Goal: Use online tool/utility: Utilize a website feature to perform a specific function

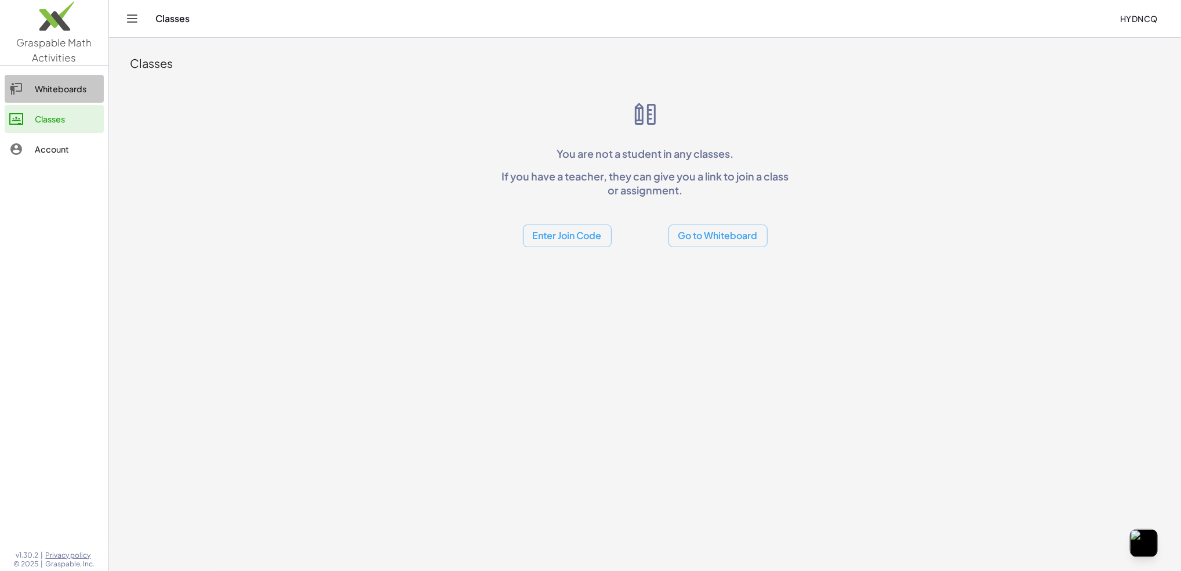
click at [67, 90] on div "Whiteboards" at bounding box center [67, 89] width 64 height 14
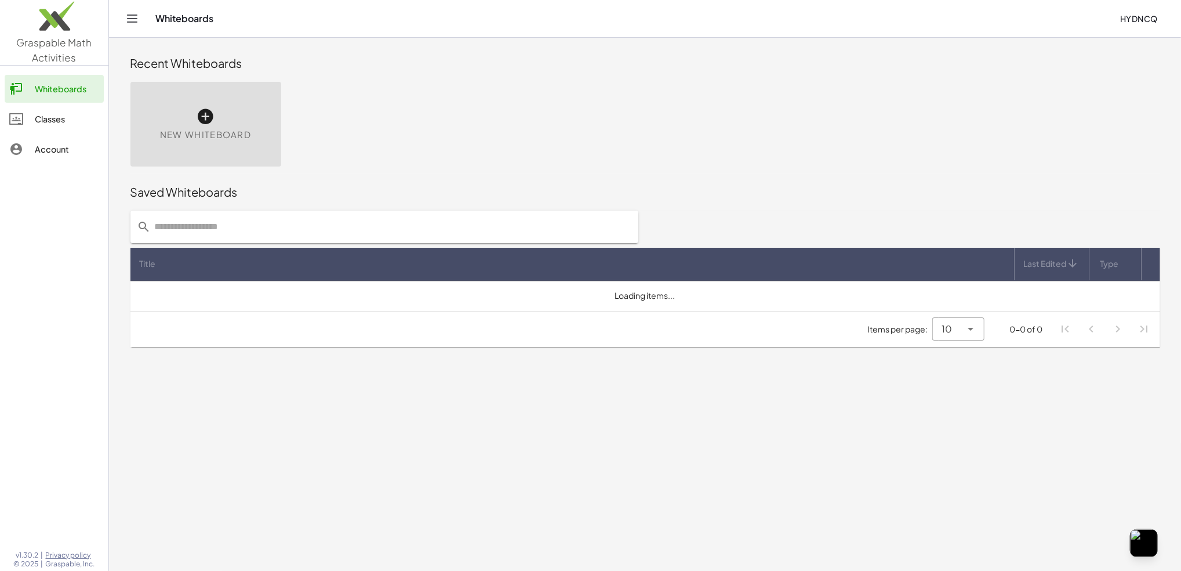
click at [199, 109] on icon at bounding box center [206, 116] width 19 height 19
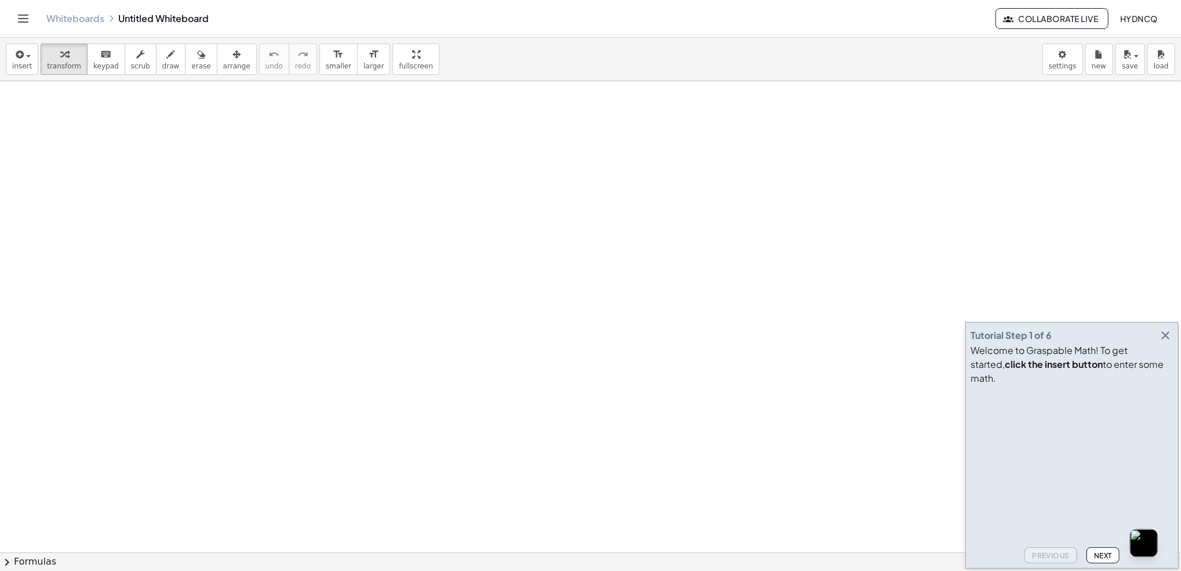
click at [1165, 342] on icon "button" at bounding box center [1166, 335] width 14 height 14
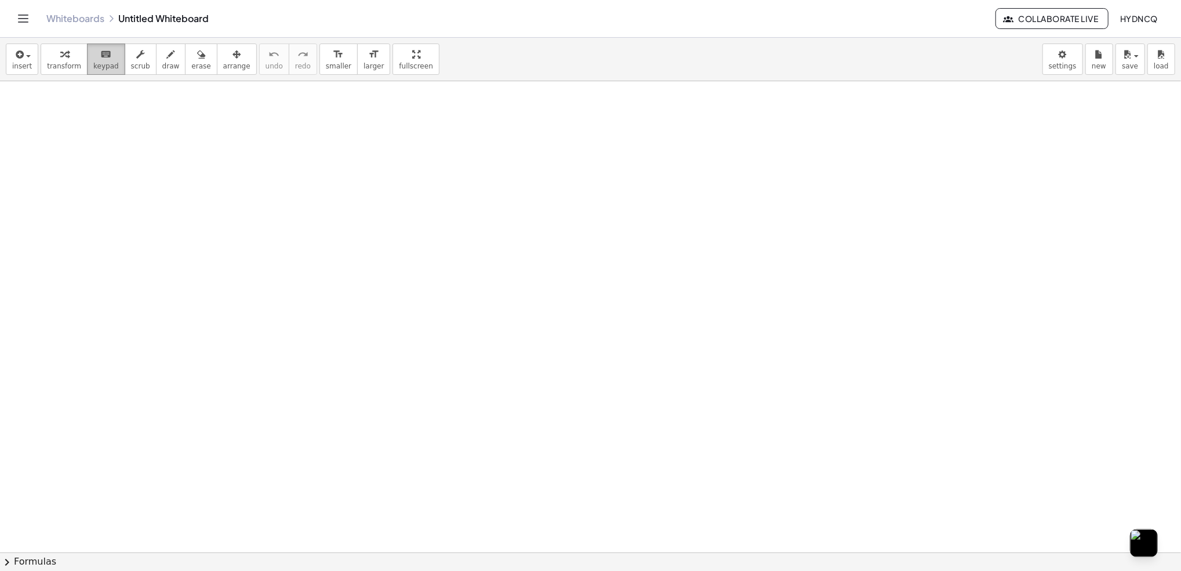
click at [93, 70] on span "keypad" at bounding box center [106, 66] width 26 height 8
click at [61, 60] on icon "button" at bounding box center [64, 55] width 8 height 14
click at [623, 317] on div at bounding box center [590, 552] width 1181 height 942
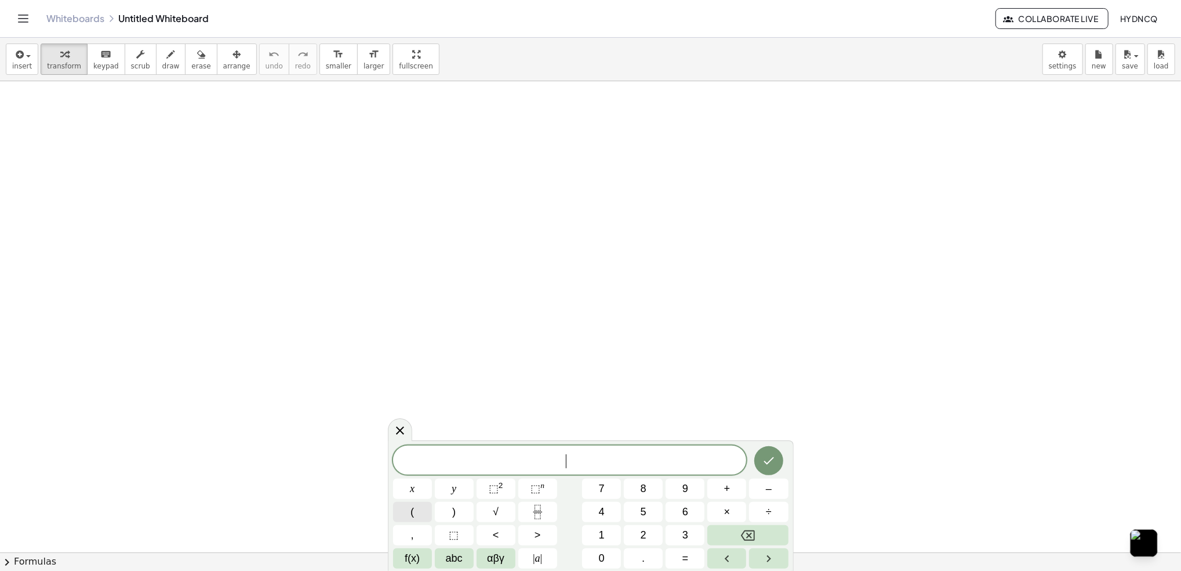
click at [411, 504] on span "(" at bounding box center [412, 512] width 3 height 16
click at [542, 504] on icon "Fraction" at bounding box center [538, 511] width 14 height 14
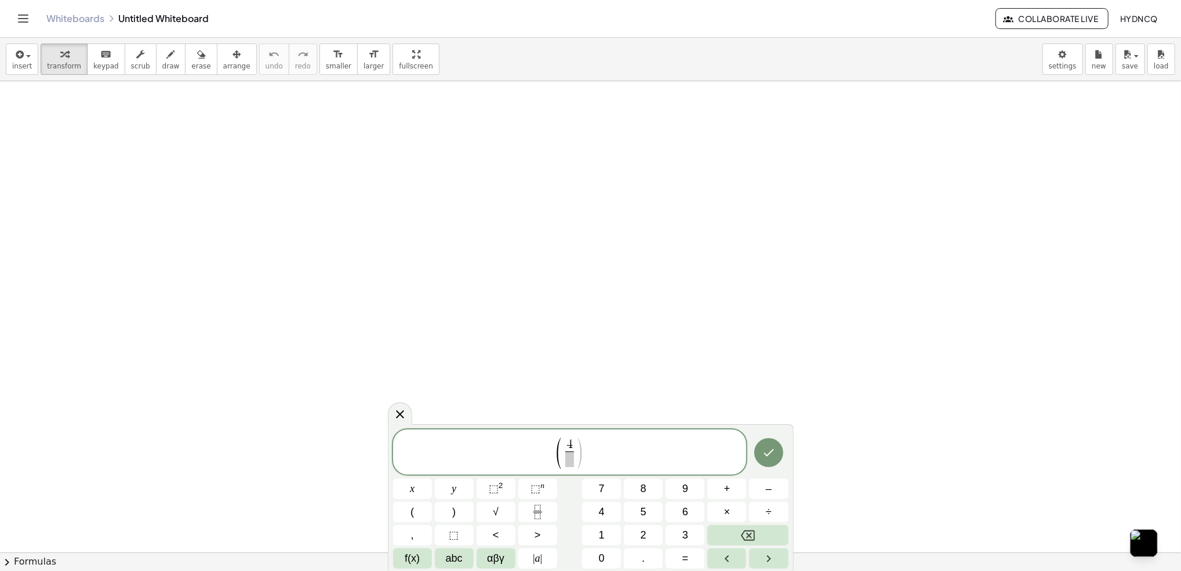
click at [573, 459] on span at bounding box center [569, 459] width 9 height 16
click at [535, 488] on span "⬚" at bounding box center [536, 488] width 10 height 12
click at [729, 532] on button "Backspace" at bounding box center [747, 535] width 81 height 20
click at [537, 488] on span "⬚" at bounding box center [536, 488] width 10 height 12
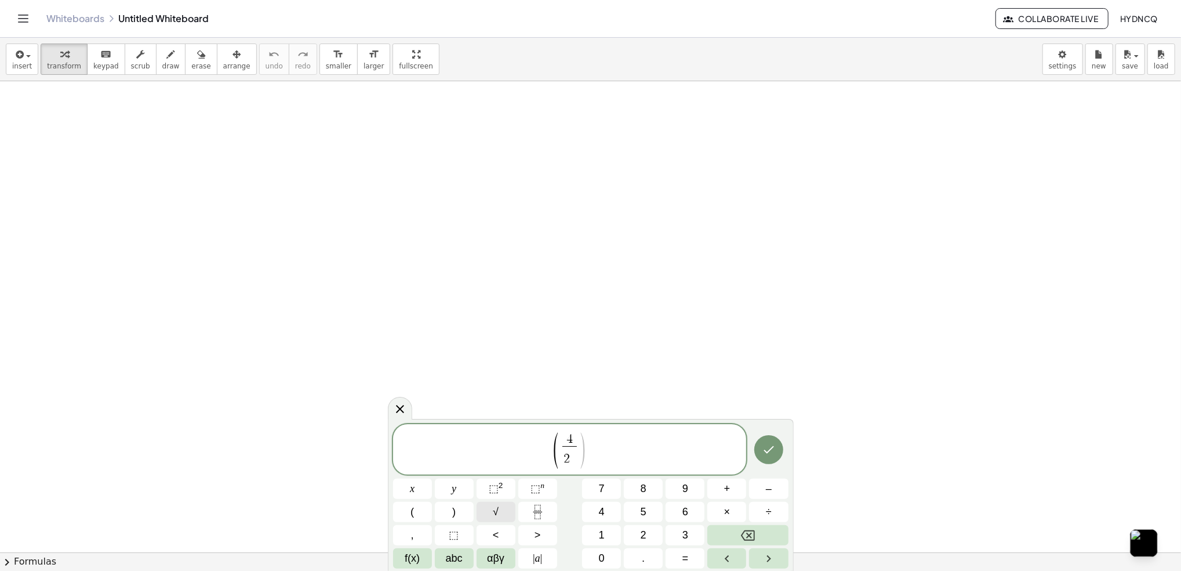
click at [487, 509] on button "√" at bounding box center [496, 512] width 39 height 20
click at [582, 446] on span "√ 2 ​" at bounding box center [573, 452] width 20 height 13
click at [586, 445] on span "( 4 2 √ 2 ​ ​ )" at bounding box center [569, 449] width 49 height 38
click at [467, 519] on button ")" at bounding box center [454, 512] width 39 height 20
click at [549, 495] on button "⬚ n" at bounding box center [537, 488] width 39 height 20
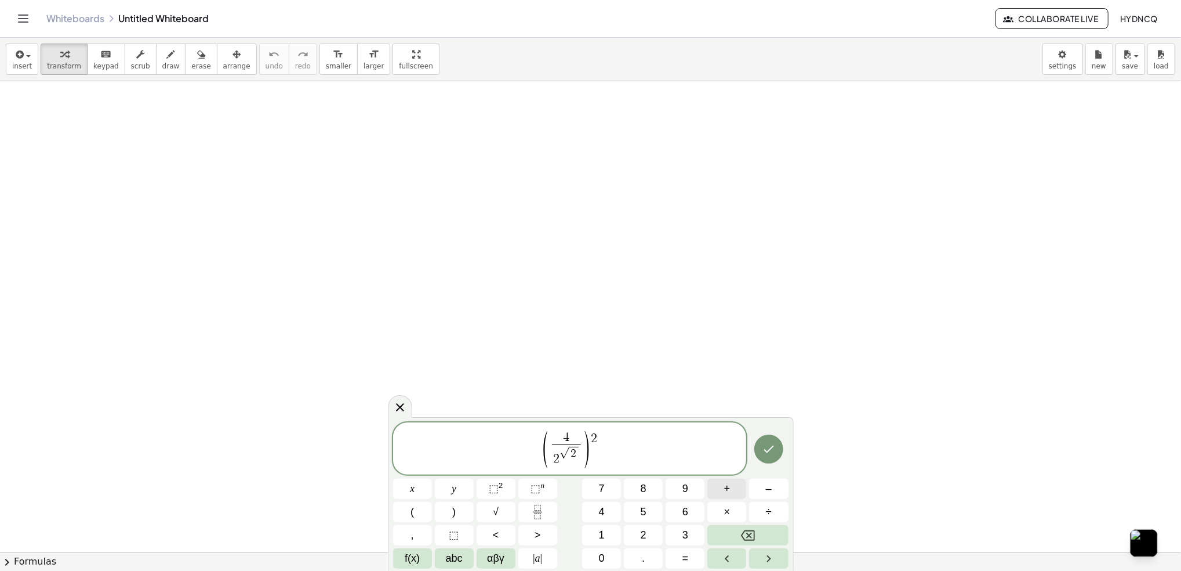
click at [724, 495] on span "+" at bounding box center [727, 489] width 6 height 16
click at [502, 513] on button "√" at bounding box center [496, 512] width 39 height 20
click at [758, 459] on button "Done" at bounding box center [768, 448] width 29 height 29
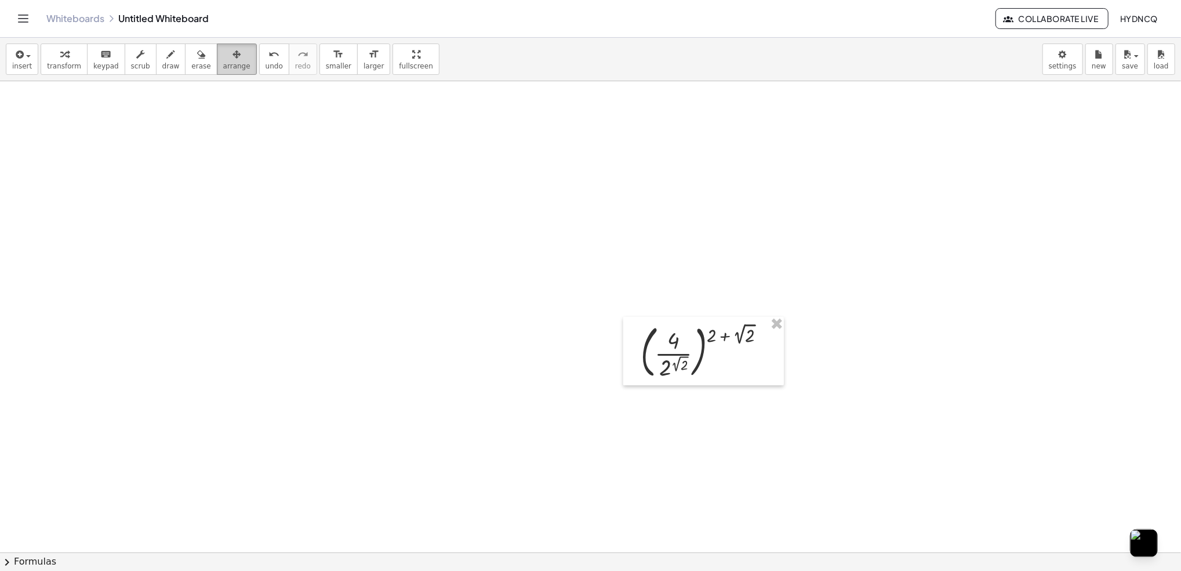
click at [223, 64] on span "arrange" at bounding box center [236, 66] width 27 height 8
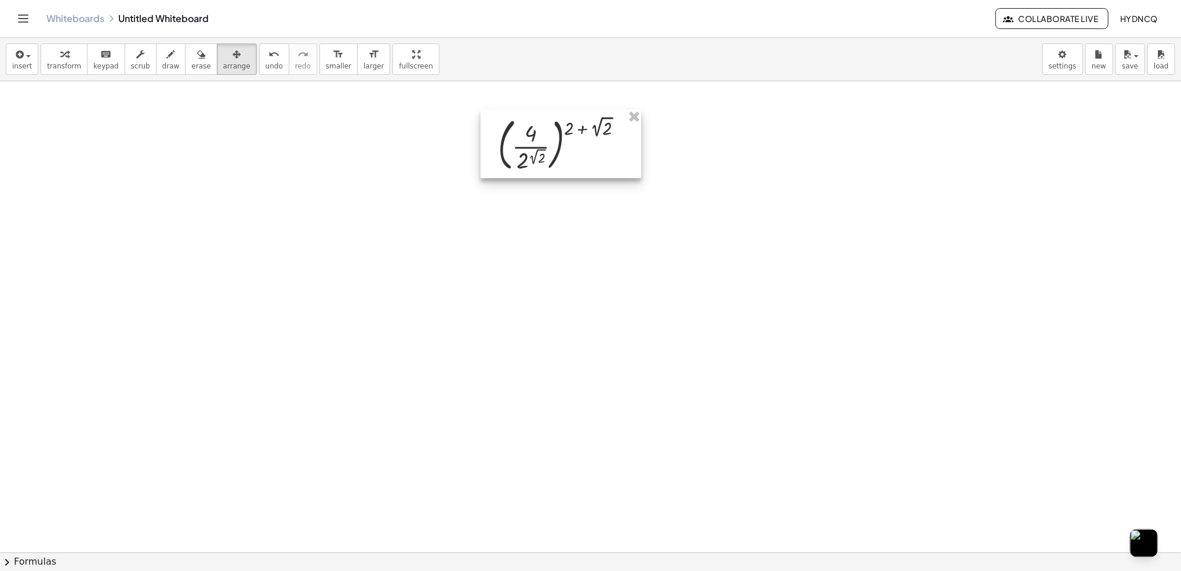
drag, startPoint x: 658, startPoint y: 328, endPoint x: 515, endPoint y: 122, distance: 250.9
click at [515, 122] on div at bounding box center [561, 144] width 161 height 68
click at [63, 64] on span "transform" at bounding box center [64, 66] width 34 height 8
click at [437, 302] on div at bounding box center [590, 552] width 1181 height 942
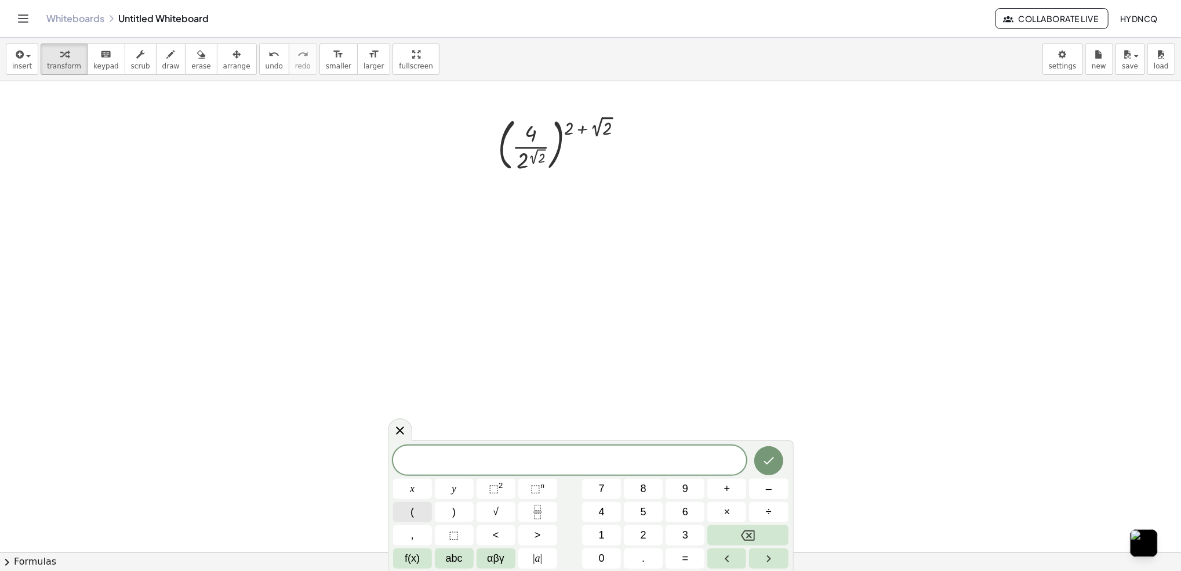
click at [420, 508] on button "(" at bounding box center [412, 512] width 39 height 20
click at [542, 507] on icon "Fraction" at bounding box center [538, 511] width 14 height 14
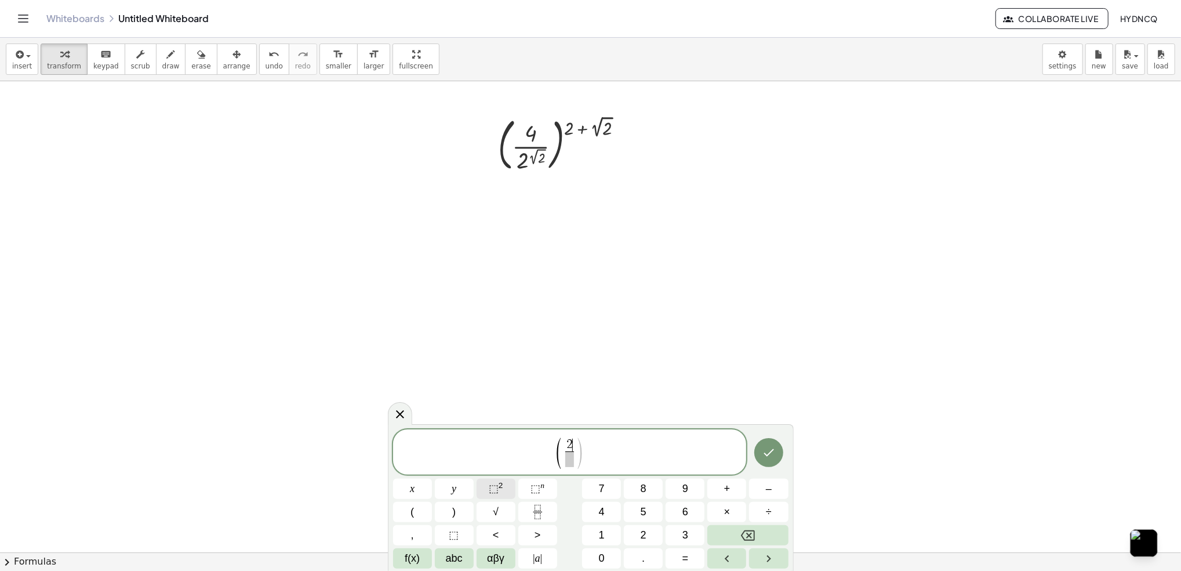
click at [499, 489] on sup "2" at bounding box center [501, 485] width 5 height 9
click at [574, 459] on span "​" at bounding box center [569, 459] width 14 height 16
click at [533, 488] on span "⬚" at bounding box center [536, 488] width 10 height 12
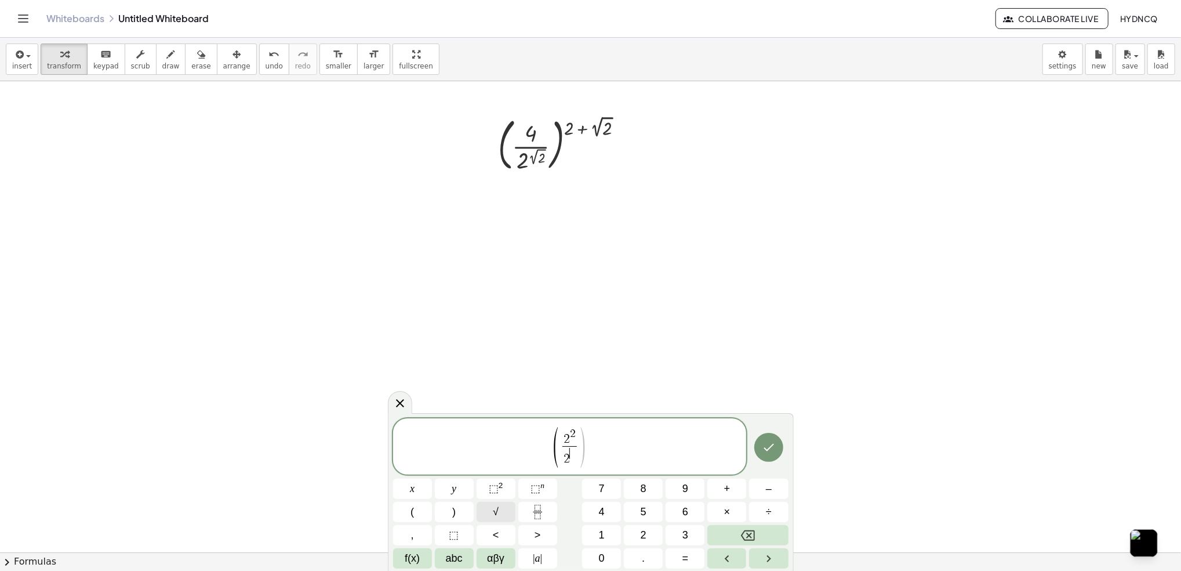
click at [488, 503] on button "√" at bounding box center [496, 512] width 39 height 20
click at [589, 447] on span ")" at bounding box center [590, 446] width 9 height 46
click at [462, 512] on button ")" at bounding box center [454, 512] width 39 height 20
click at [546, 488] on button "⬚ n" at bounding box center [537, 488] width 39 height 20
click at [730, 488] on button "+" at bounding box center [726, 488] width 39 height 20
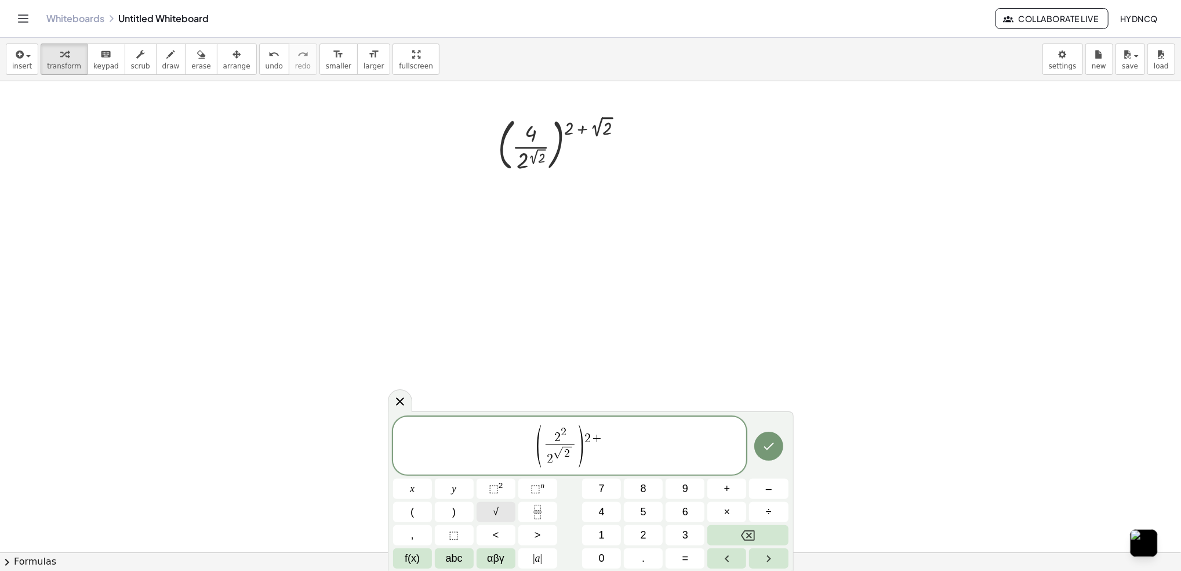
click at [503, 510] on button "√" at bounding box center [496, 512] width 39 height 20
click at [774, 456] on button "Done" at bounding box center [768, 445] width 29 height 29
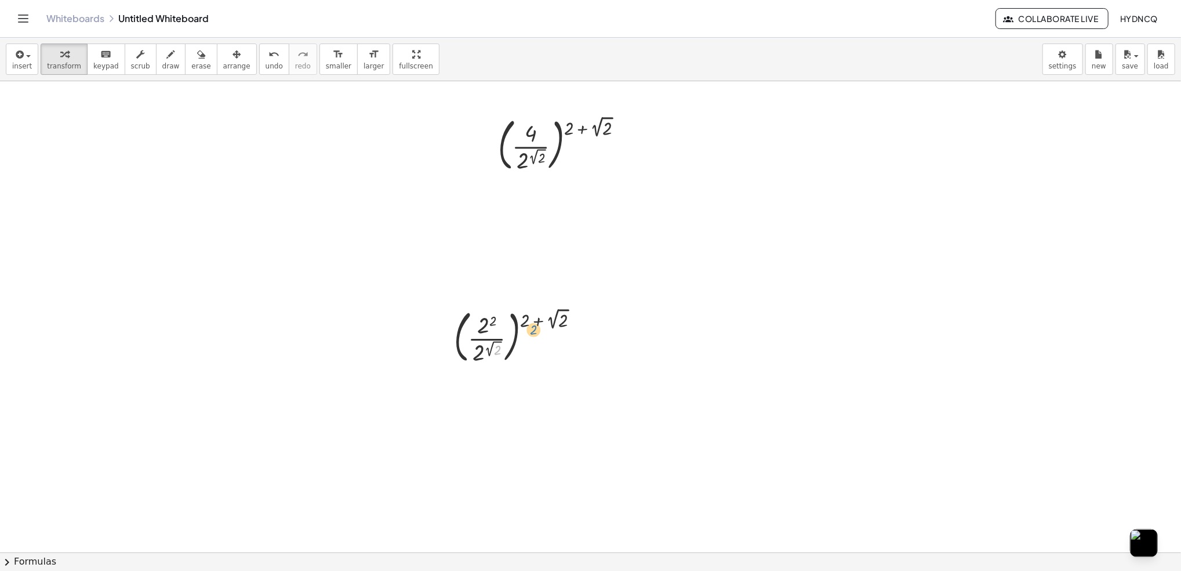
drag, startPoint x: 500, startPoint y: 354, endPoint x: 536, endPoint y: 333, distance: 41.3
click at [536, 333] on div at bounding box center [521, 335] width 146 height 63
drag, startPoint x: 557, startPoint y: 353, endPoint x: 564, endPoint y: 349, distance: 8.6
click at [565, 348] on div at bounding box center [521, 335] width 146 height 63
click at [233, 57] on icon "button" at bounding box center [237, 55] width 8 height 14
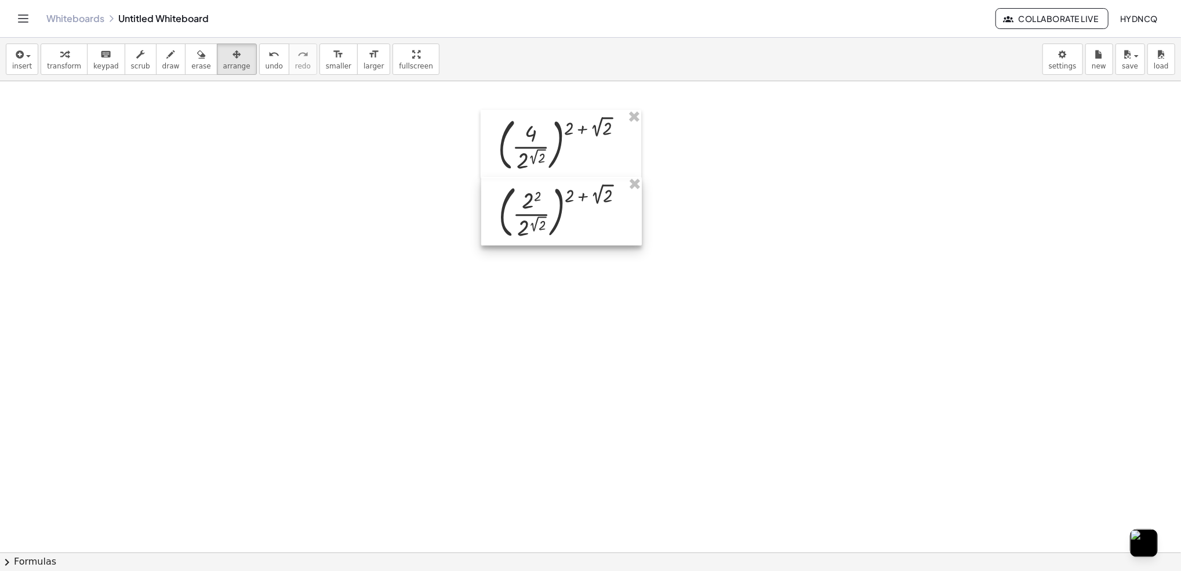
drag, startPoint x: 542, startPoint y: 335, endPoint x: 586, endPoint y: 210, distance: 132.4
click at [586, 210] on div at bounding box center [561, 211] width 161 height 68
click at [61, 56] on icon "button" at bounding box center [64, 55] width 8 height 14
click at [523, 286] on div at bounding box center [590, 552] width 1181 height 942
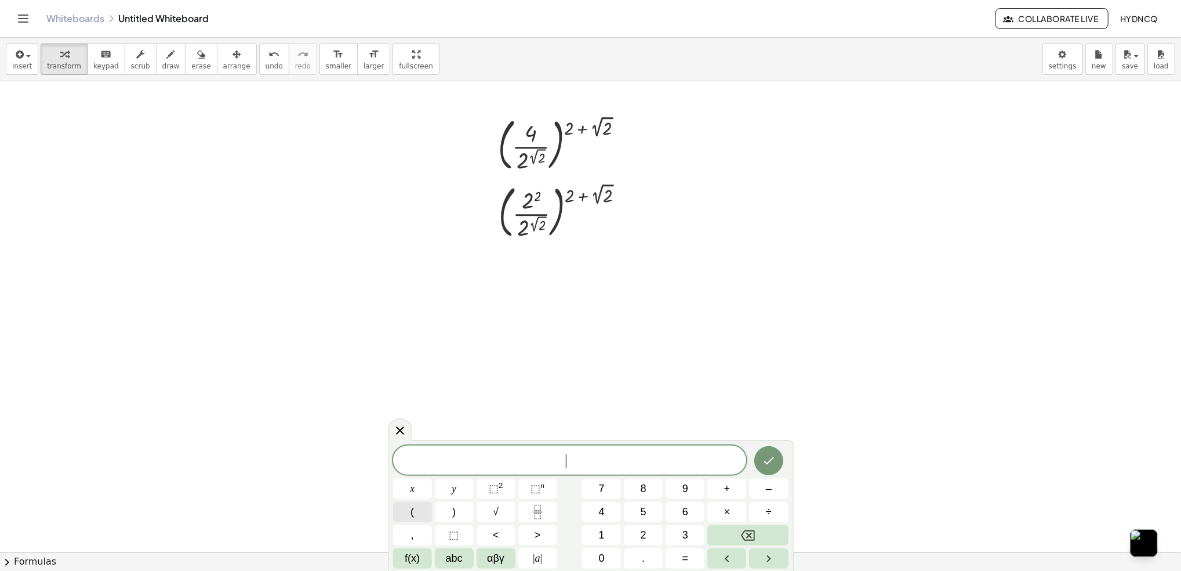
click at [424, 506] on button "(" at bounding box center [412, 512] width 39 height 20
click at [502, 493] on span "⬚ 2" at bounding box center [496, 489] width 14 height 16
click at [573, 448] on span "2" at bounding box center [573, 453] width 6 height 13
click at [757, 487] on button "–" at bounding box center [768, 488] width 39 height 20
click at [493, 511] on span "√" at bounding box center [496, 512] width 6 height 16
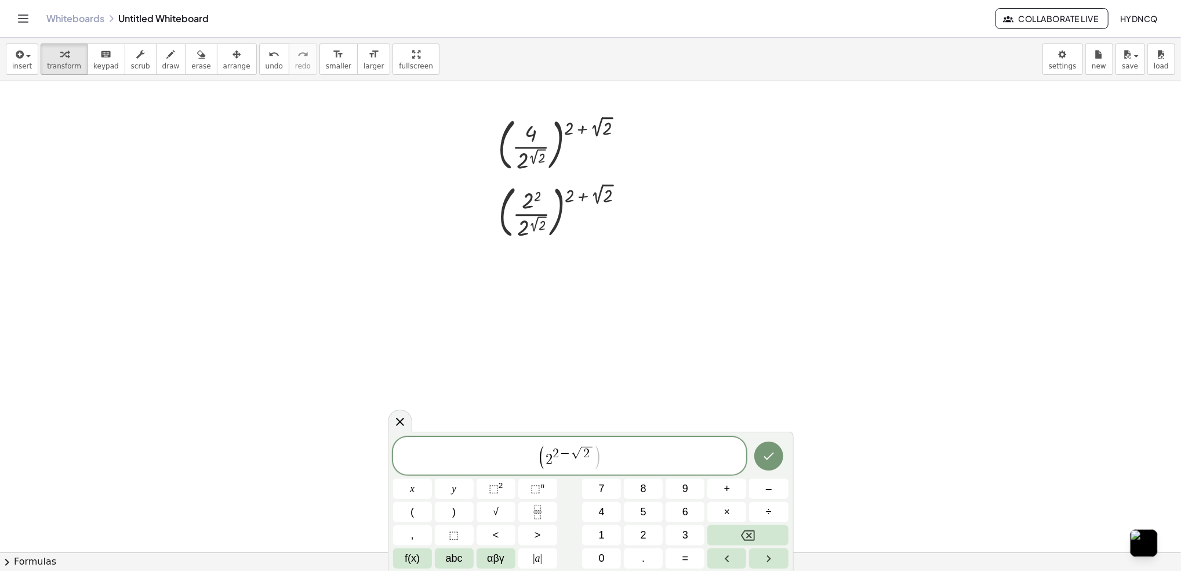
click at [596, 451] on span ")" at bounding box center [597, 457] width 8 height 26
click at [598, 447] on span ")" at bounding box center [597, 457] width 8 height 26
click at [591, 451] on span "2" at bounding box center [587, 454] width 11 height 14
click at [600, 446] on span ")" at bounding box center [597, 457] width 8 height 26
click at [594, 450] on span ")" at bounding box center [597, 457] width 8 height 26
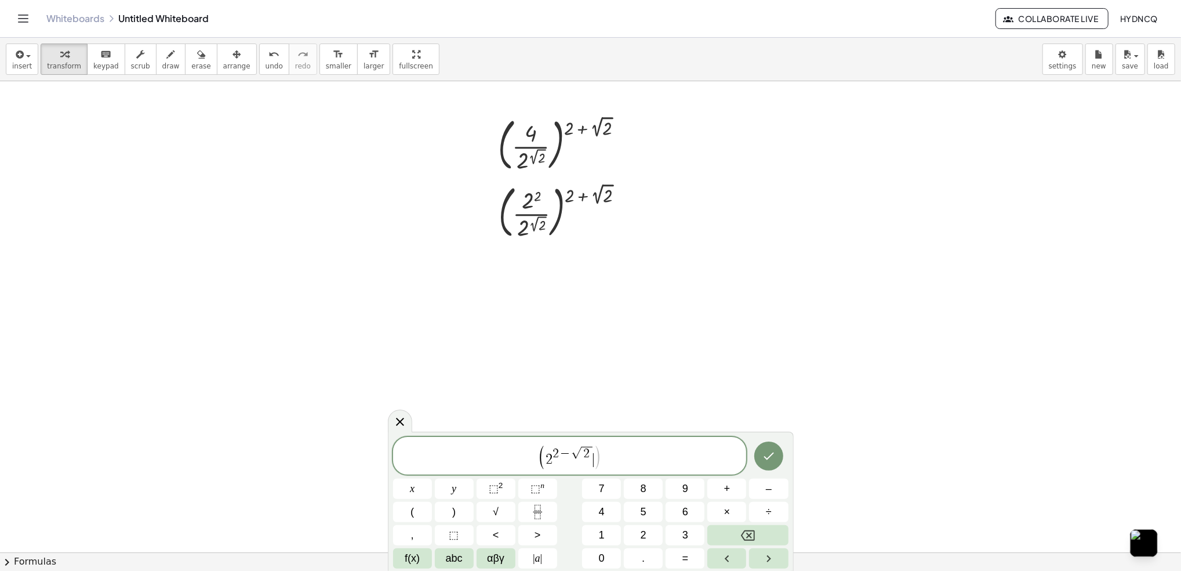
click at [595, 448] on span ")" at bounding box center [597, 457] width 8 height 26
click at [469, 511] on button ")" at bounding box center [454, 512] width 39 height 20
click at [531, 491] on span "⬚" at bounding box center [536, 488] width 10 height 12
click at [727, 496] on span "+" at bounding box center [727, 489] width 6 height 16
click at [484, 510] on button "√" at bounding box center [496, 512] width 39 height 20
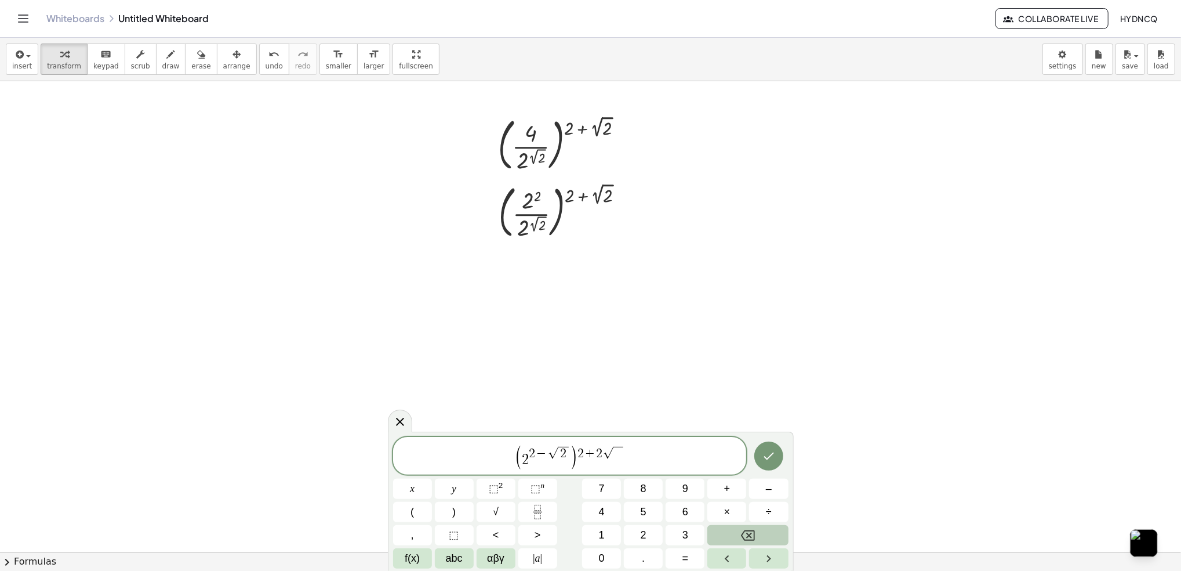
click at [717, 534] on button "Backspace" at bounding box center [747, 535] width 81 height 20
click at [480, 511] on button "√" at bounding box center [496, 512] width 39 height 20
click at [758, 449] on button "Done" at bounding box center [768, 455] width 29 height 29
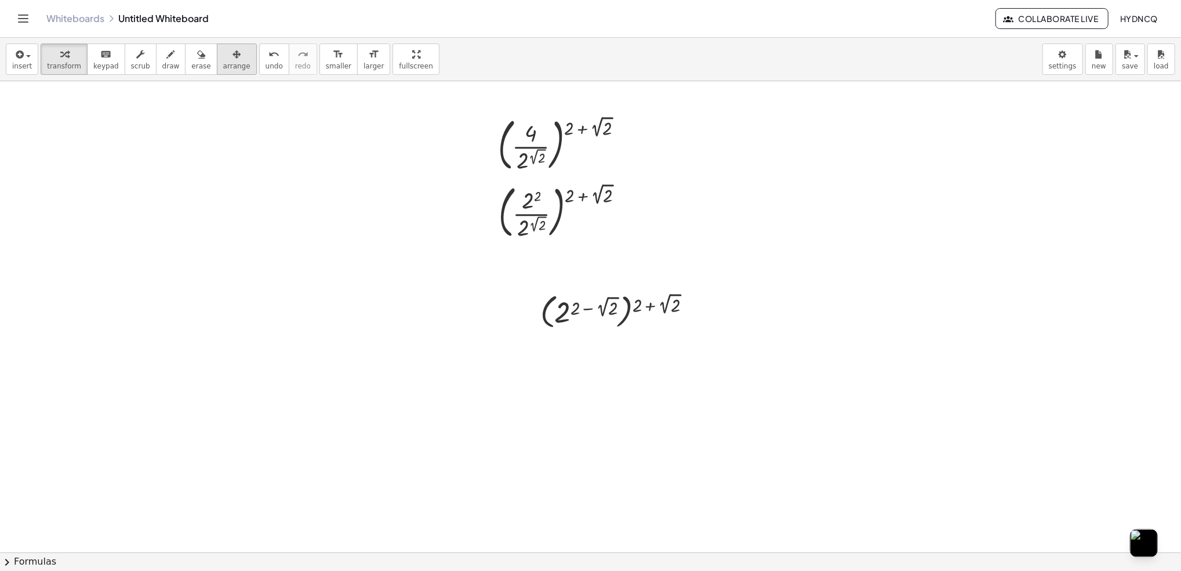
click at [223, 66] on span "arrange" at bounding box center [236, 66] width 27 height 8
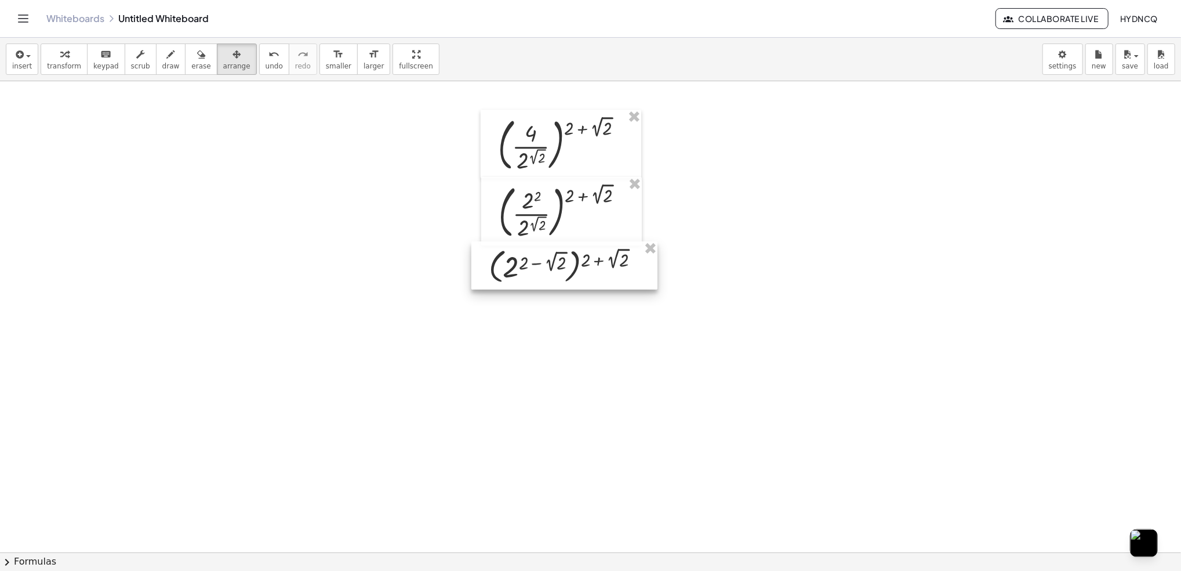
drag, startPoint x: 655, startPoint y: 303, endPoint x: 603, endPoint y: 257, distance: 68.6
click at [603, 257] on div at bounding box center [564, 265] width 186 height 48
click at [68, 57] on div "button" at bounding box center [64, 54] width 34 height 14
click at [520, 322] on div at bounding box center [590, 552] width 1181 height 942
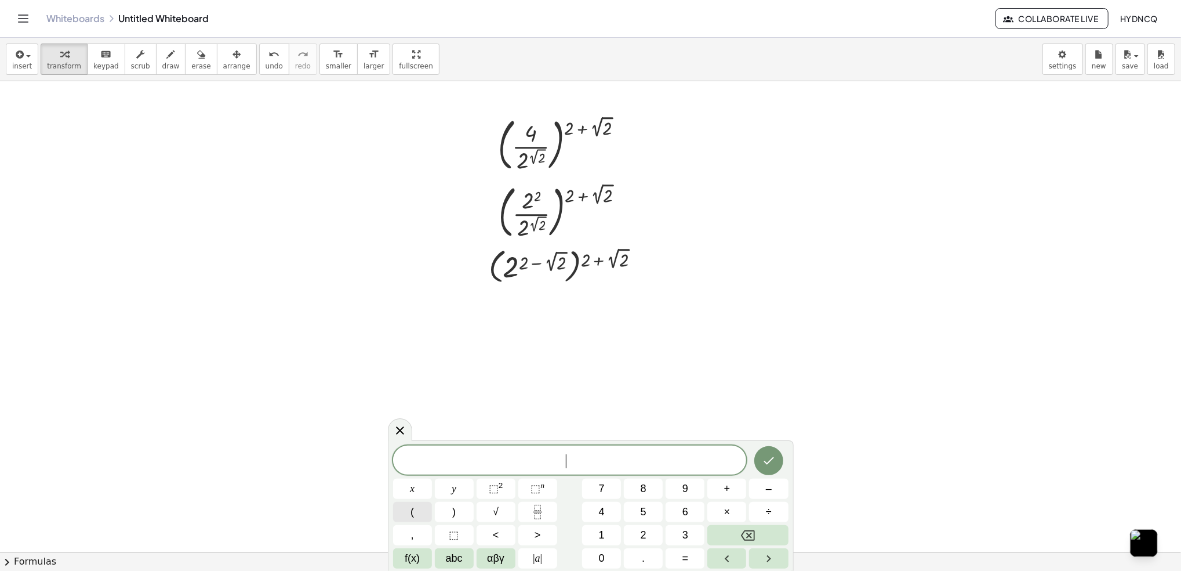
click at [421, 513] on button "(" at bounding box center [412, 512] width 39 height 20
click at [761, 535] on button "Backspace" at bounding box center [747, 535] width 81 height 20
click at [444, 512] on button ")" at bounding box center [454, 512] width 39 height 20
click at [543, 491] on span "⬚ n" at bounding box center [538, 489] width 14 height 16
click at [414, 509] on button "(" at bounding box center [412, 512] width 39 height 20
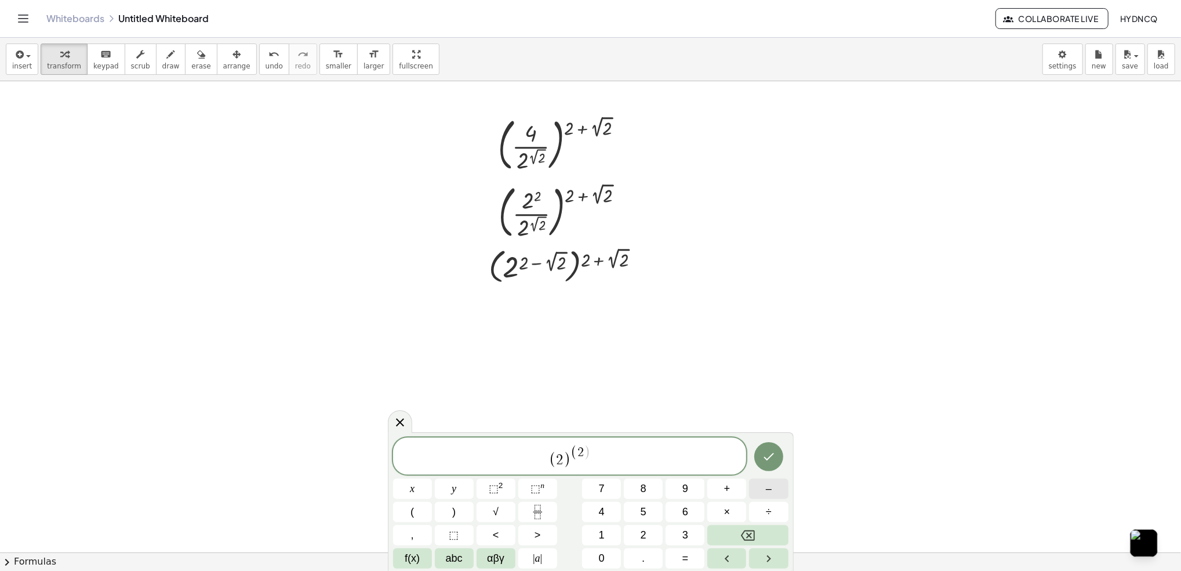
click at [772, 492] on button "–" at bounding box center [768, 488] width 39 height 20
click at [509, 509] on button "√" at bounding box center [496, 512] width 39 height 20
click at [464, 504] on button ")" at bounding box center [454, 512] width 39 height 20
click at [748, 537] on icon "Backspace" at bounding box center [748, 535] width 14 height 14
click at [605, 454] on span ")" at bounding box center [604, 451] width 7 height 17
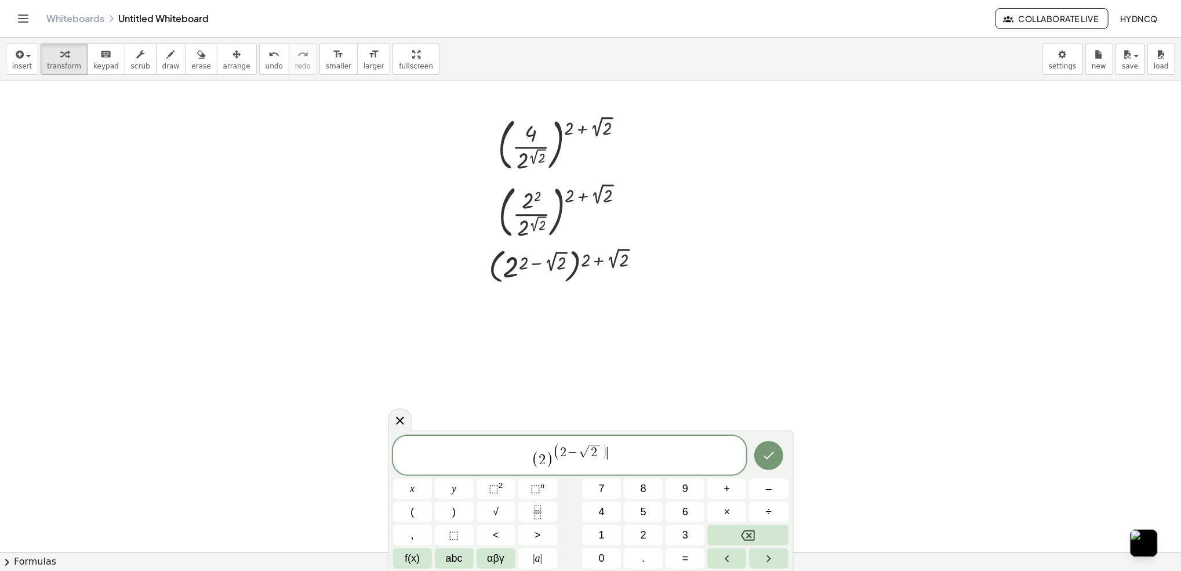
click at [602, 455] on span ")" at bounding box center [604, 451] width 7 height 17
click at [466, 513] on button ")" at bounding box center [454, 512] width 39 height 20
click at [428, 512] on button "(" at bounding box center [412, 512] width 39 height 20
click at [716, 490] on button "+" at bounding box center [726, 488] width 39 height 20
click at [504, 511] on button "√" at bounding box center [496, 512] width 39 height 20
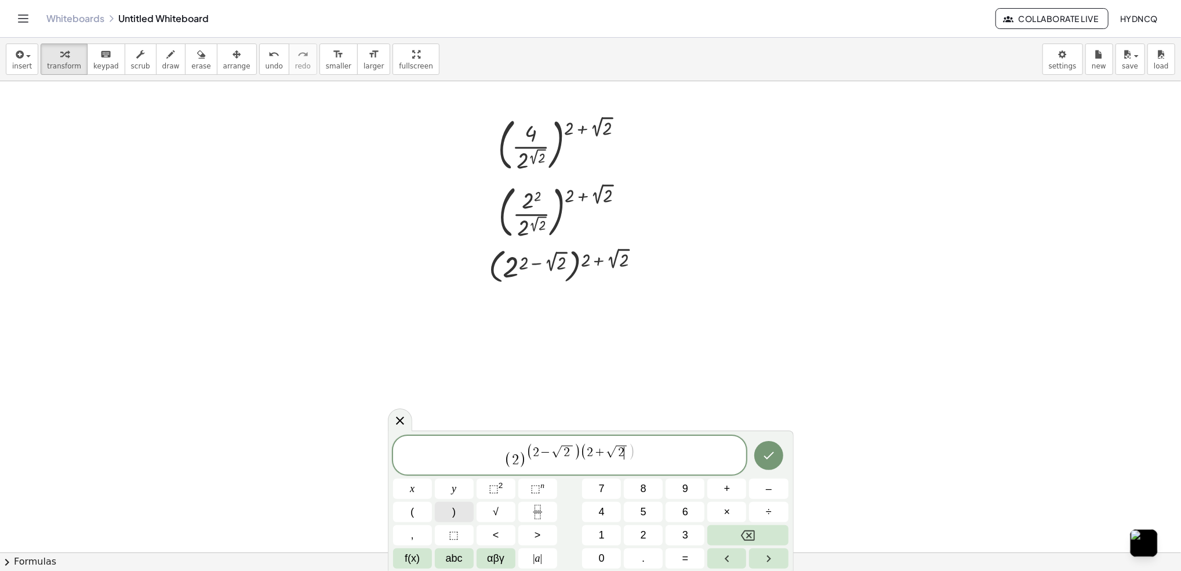
click at [449, 511] on button ")" at bounding box center [454, 512] width 39 height 20
click at [767, 527] on button "Backspace" at bounding box center [747, 535] width 81 height 20
click at [634, 452] on span "( 2 − √ 2 ) ( 2 + √ 2 ) ​" at bounding box center [581, 452] width 108 height 17
click at [632, 452] on span ")" at bounding box center [631, 451] width 7 height 17
click at [627, 454] on span "2" at bounding box center [621, 452] width 11 height 14
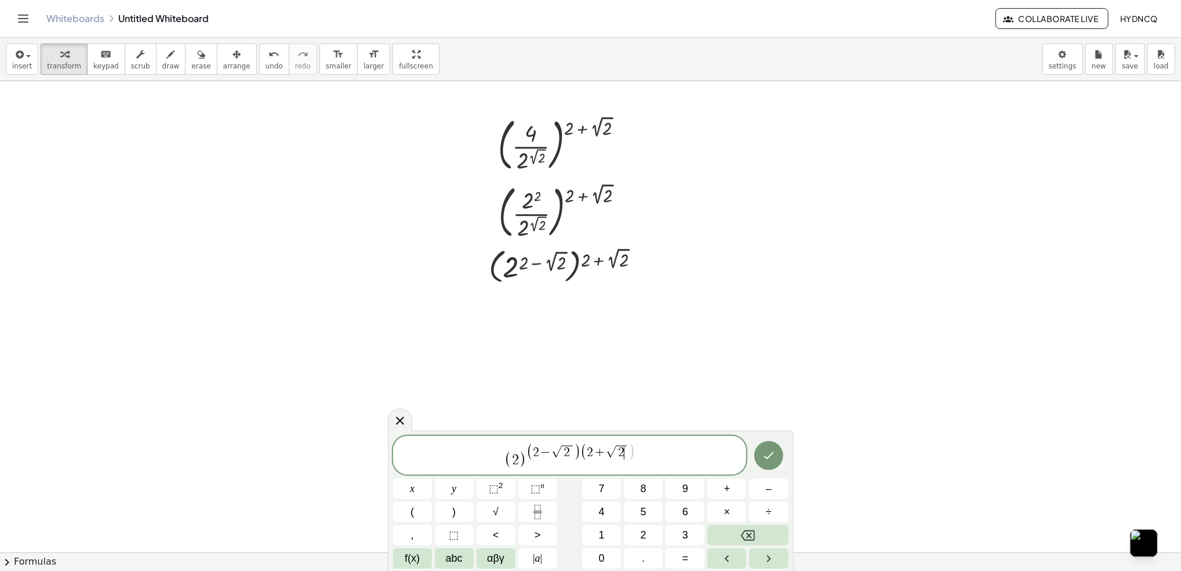
click at [631, 450] on span ")" at bounding box center [631, 451] width 7 height 17
click at [467, 512] on button ")" at bounding box center [454, 512] width 39 height 20
click at [763, 454] on icon "Done" at bounding box center [769, 455] width 14 height 14
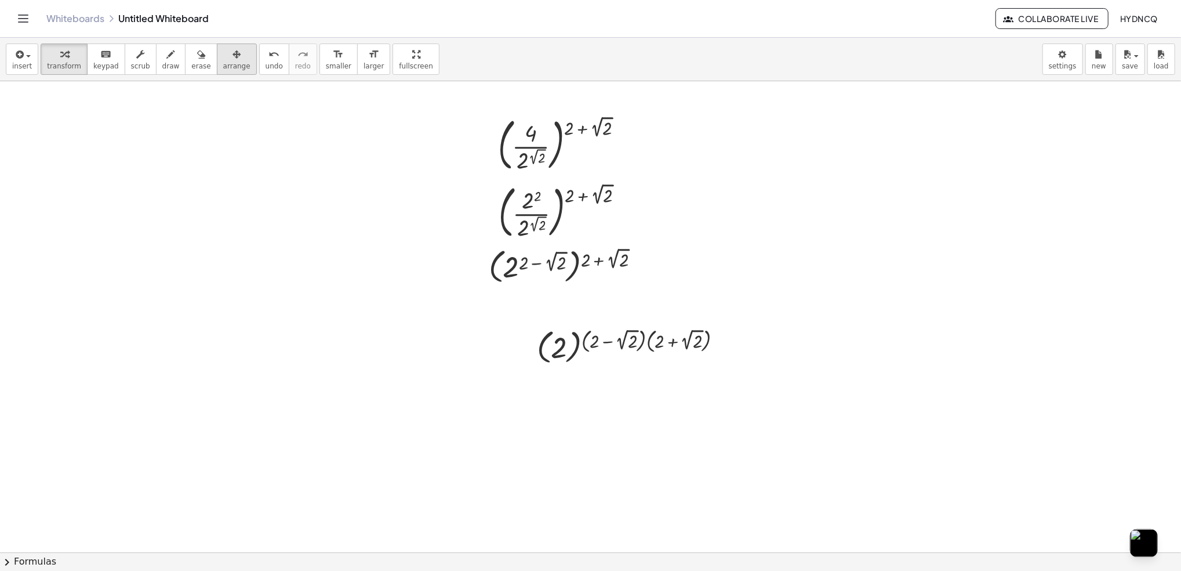
click at [233, 57] on icon "button" at bounding box center [237, 55] width 8 height 14
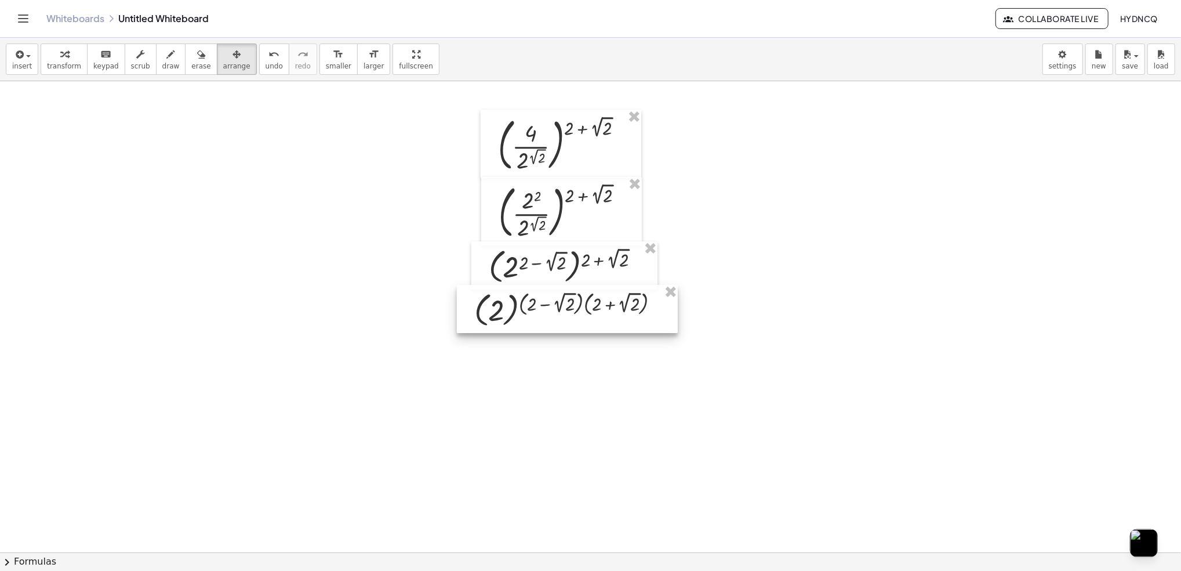
drag, startPoint x: 629, startPoint y: 331, endPoint x: 566, endPoint y: 293, distance: 73.1
click at [566, 293] on div at bounding box center [567, 309] width 221 height 48
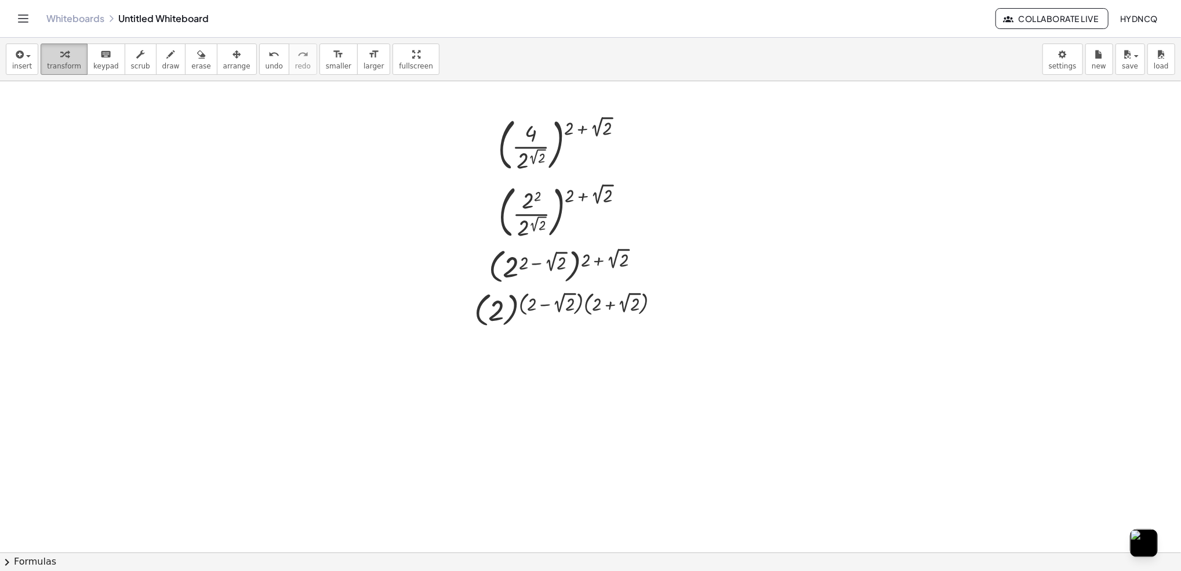
click at [67, 64] on span "transform" at bounding box center [64, 66] width 34 height 8
click at [552, 382] on div at bounding box center [590, 552] width 1181 height 942
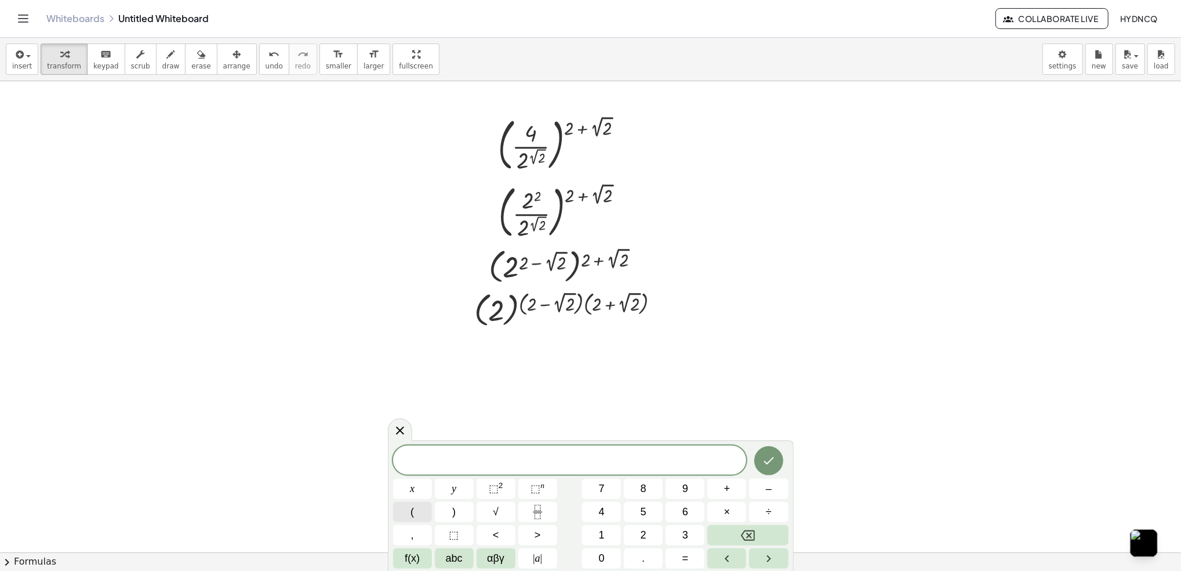
click at [415, 516] on button "(" at bounding box center [412, 512] width 39 height 20
click at [440, 514] on button ")" at bounding box center [454, 512] width 39 height 20
click at [526, 489] on button "⬚ n" at bounding box center [537, 488] width 39 height 20
click at [636, 444] on span "( 2 ) 2 2 ​" at bounding box center [570, 455] width 354 height 28
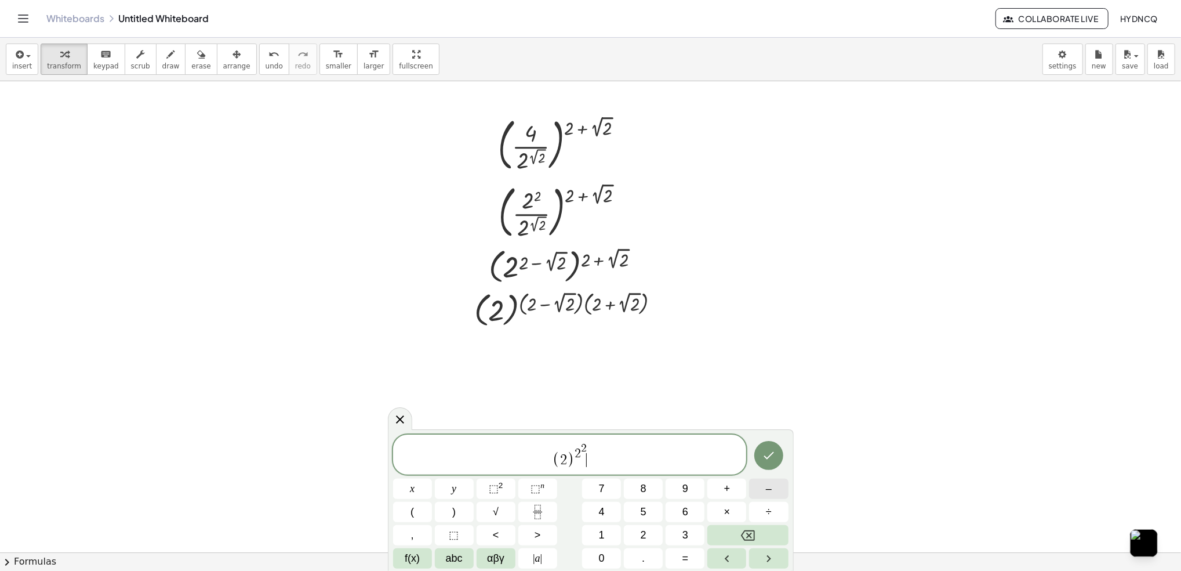
click at [778, 491] on button "–" at bounding box center [768, 488] width 39 height 20
click at [420, 513] on button "(" at bounding box center [412, 512] width 39 height 20
click at [489, 512] on button "√" at bounding box center [496, 512] width 39 height 20
click at [462, 511] on button ")" at bounding box center [454, 512] width 39 height 20
click at [735, 533] on button "Backspace" at bounding box center [747, 535] width 81 height 20
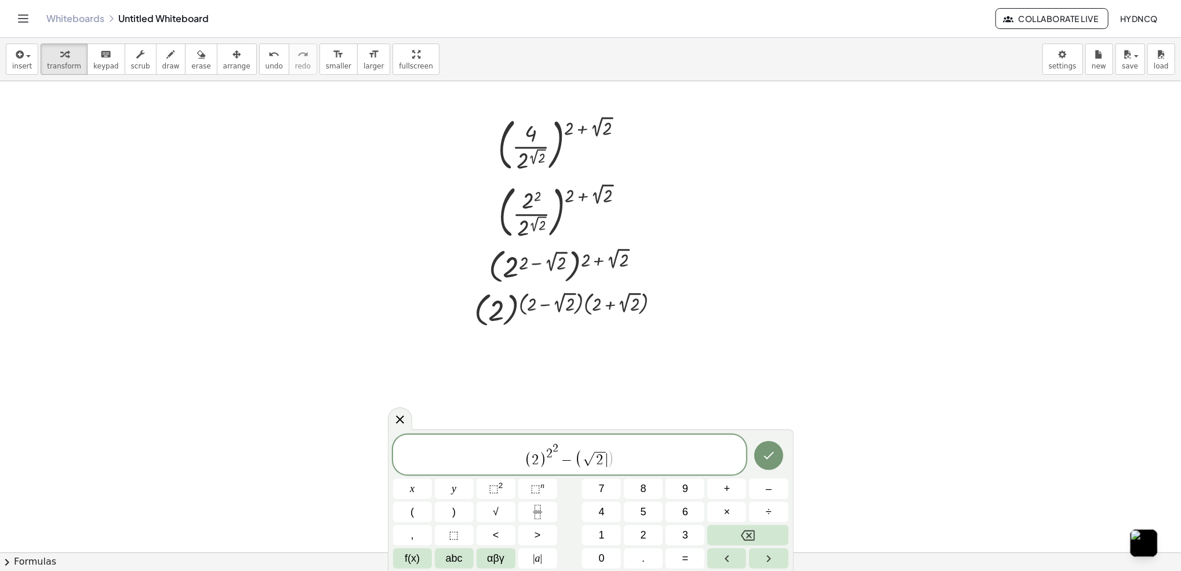
click at [608, 458] on span ")" at bounding box center [611, 458] width 8 height 19
click at [456, 510] on button ")" at bounding box center [454, 512] width 39 height 20
click at [501, 485] on sup "2" at bounding box center [501, 485] width 5 height 9
click at [432, 478] on div at bounding box center [412, 488] width 39 height 20
click at [761, 458] on button "Done" at bounding box center [768, 455] width 29 height 29
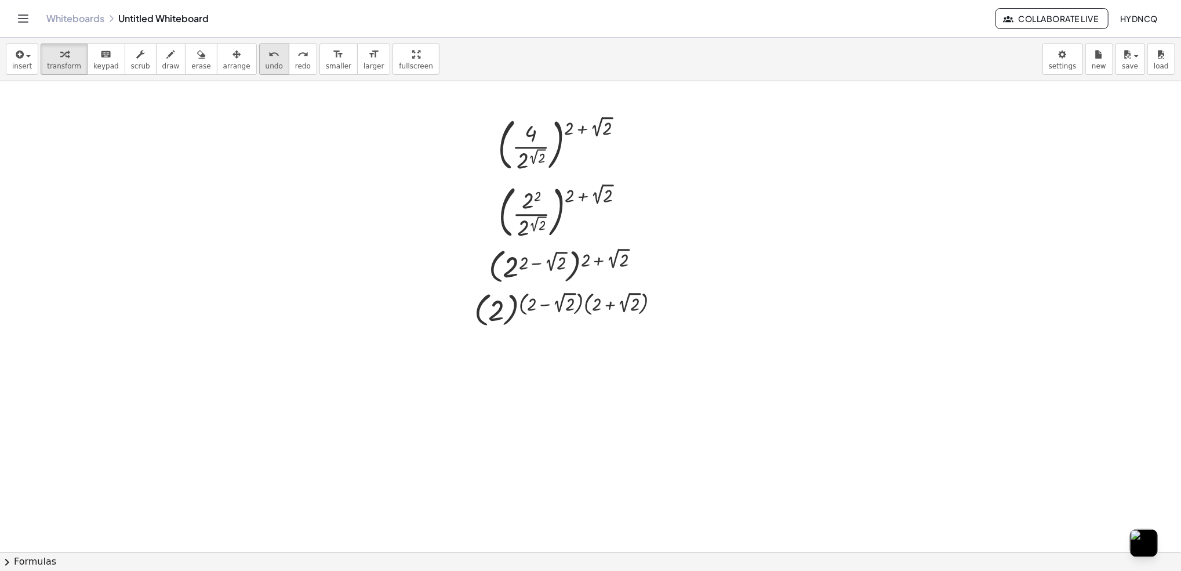
click at [259, 66] on button "undo undo" at bounding box center [274, 58] width 30 height 31
click at [223, 70] on span "arrange" at bounding box center [236, 66] width 27 height 8
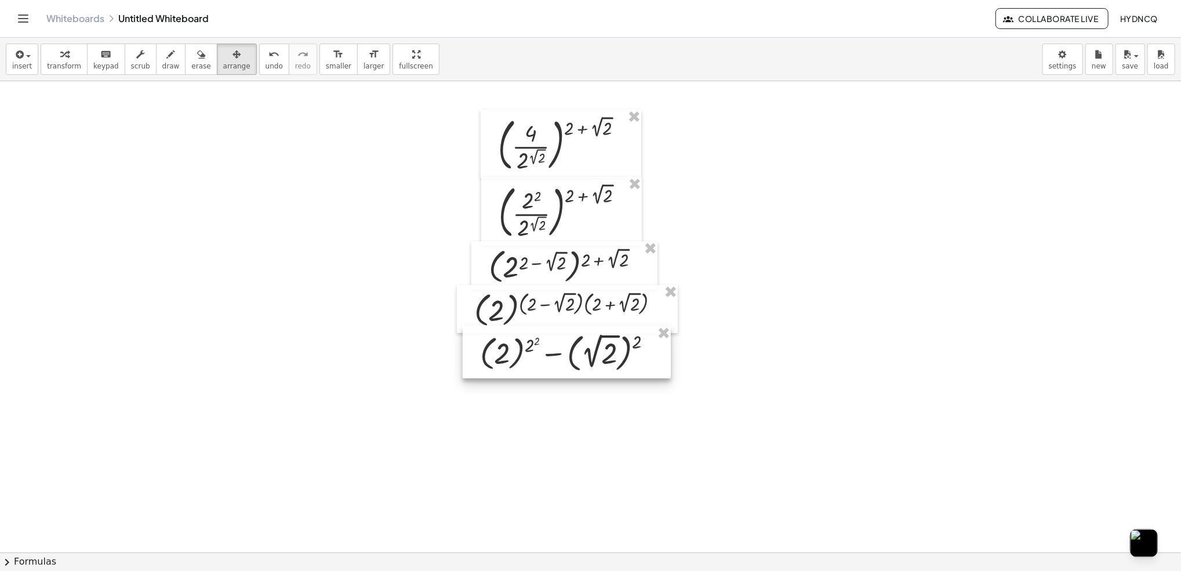
drag, startPoint x: 705, startPoint y: 414, endPoint x: 623, endPoint y: 364, distance: 96.3
click at [623, 364] on div at bounding box center [567, 352] width 208 height 52
drag, startPoint x: 623, startPoint y: 364, endPoint x: 623, endPoint y: 371, distance: 6.4
click at [623, 371] on div at bounding box center [567, 358] width 208 height 52
click at [66, 59] on div "button" at bounding box center [64, 54] width 34 height 14
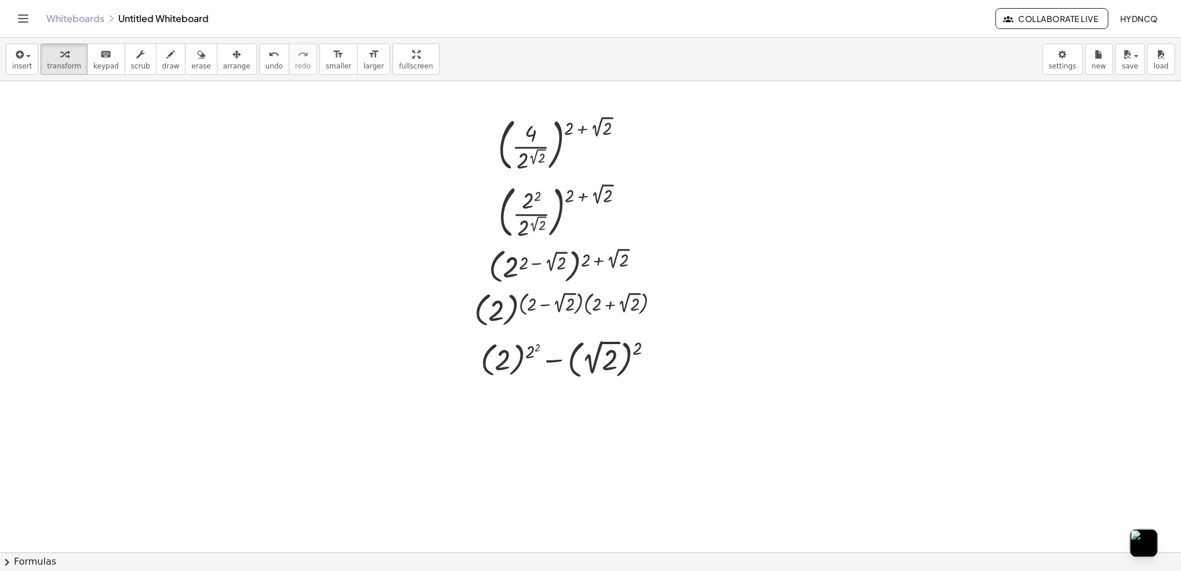
click at [509, 413] on div at bounding box center [590, 552] width 1181 height 942
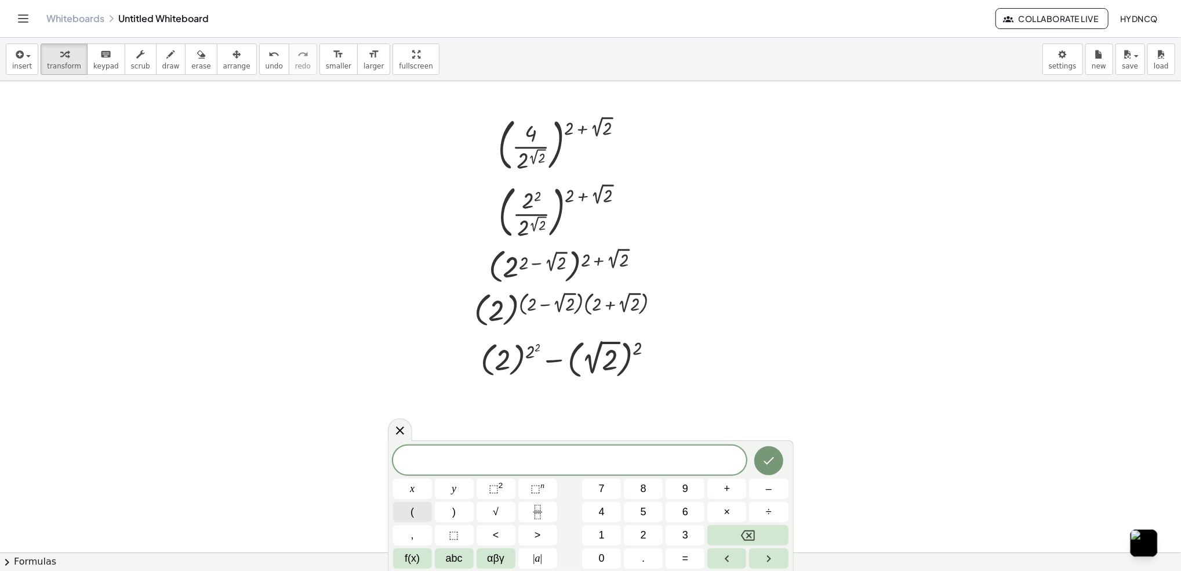
click at [401, 517] on button "(" at bounding box center [412, 512] width 39 height 20
click at [452, 509] on span ")" at bounding box center [453, 512] width 3 height 16
click at [530, 492] on button "⬚ n" at bounding box center [537, 488] width 39 height 20
click at [772, 495] on button "–" at bounding box center [768, 488] width 39 height 20
click at [432, 478] on div at bounding box center [412, 488] width 39 height 20
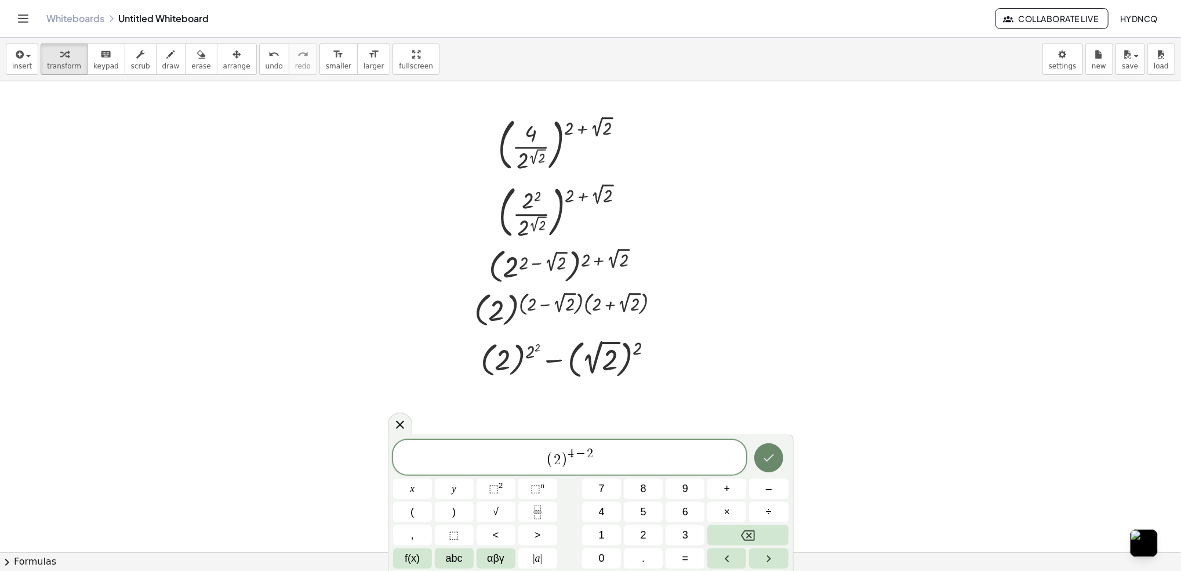
click at [775, 463] on icon "Done" at bounding box center [769, 458] width 14 height 14
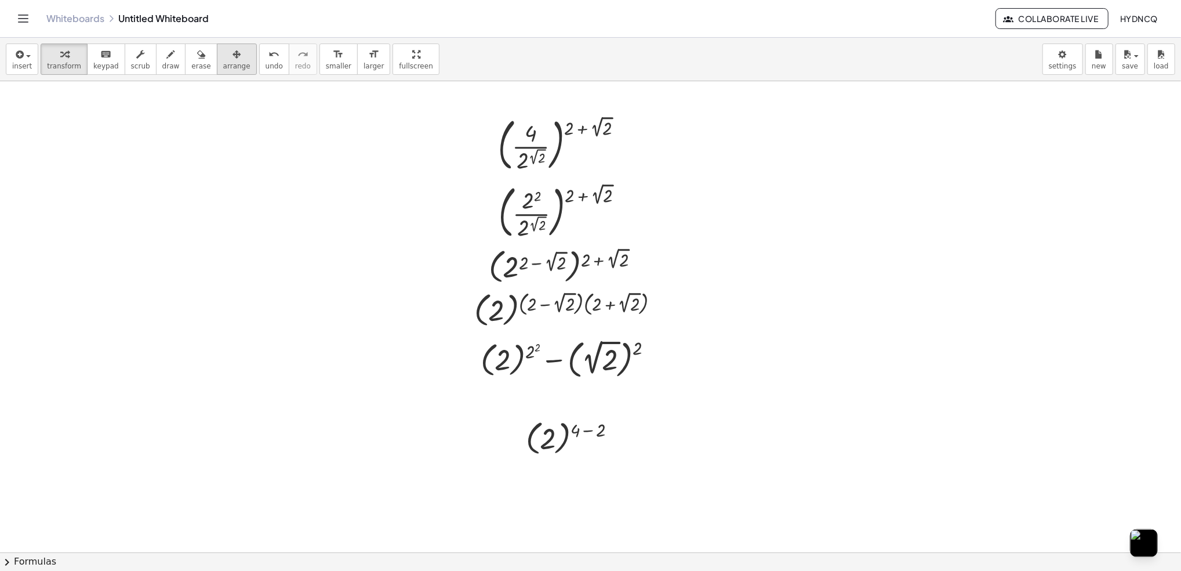
click at [224, 55] on div "button" at bounding box center [236, 54] width 27 height 14
drag, startPoint x: 560, startPoint y: 434, endPoint x: 552, endPoint y: 405, distance: 29.4
click at [552, 405] on div at bounding box center [564, 408] width 126 height 48
click at [54, 68] on span "transform" at bounding box center [64, 66] width 34 height 8
click at [554, 482] on div at bounding box center [590, 552] width 1181 height 942
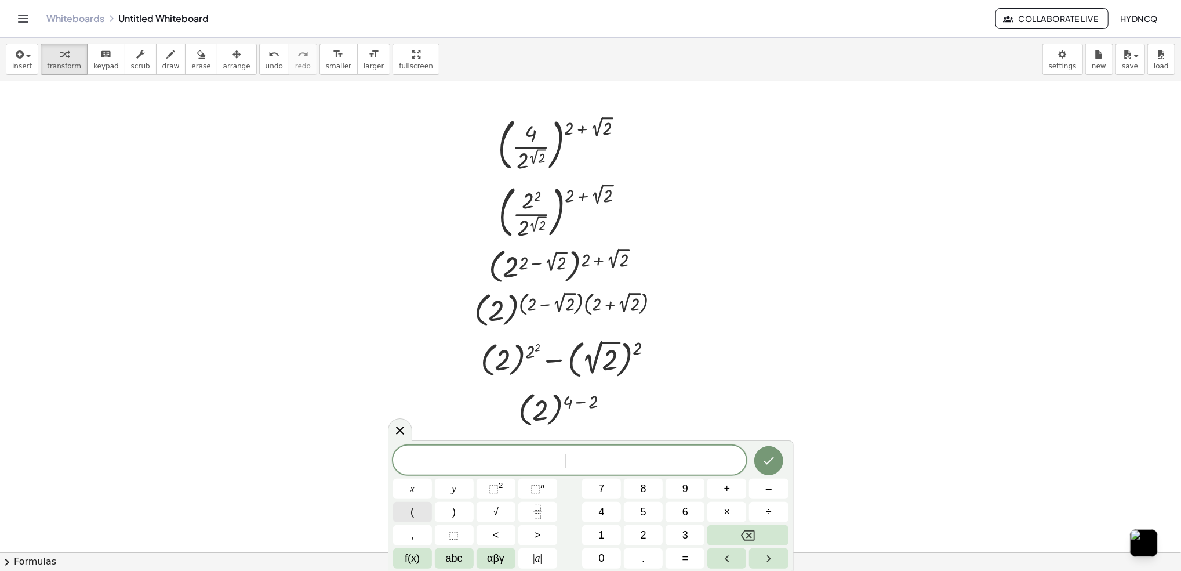
click at [408, 517] on button "(" at bounding box center [412, 512] width 39 height 20
click at [446, 510] on button ")" at bounding box center [454, 512] width 39 height 20
click at [507, 488] on button "⬚ 2" at bounding box center [496, 488] width 39 height 20
click at [768, 463] on icon "Done" at bounding box center [769, 458] width 14 height 14
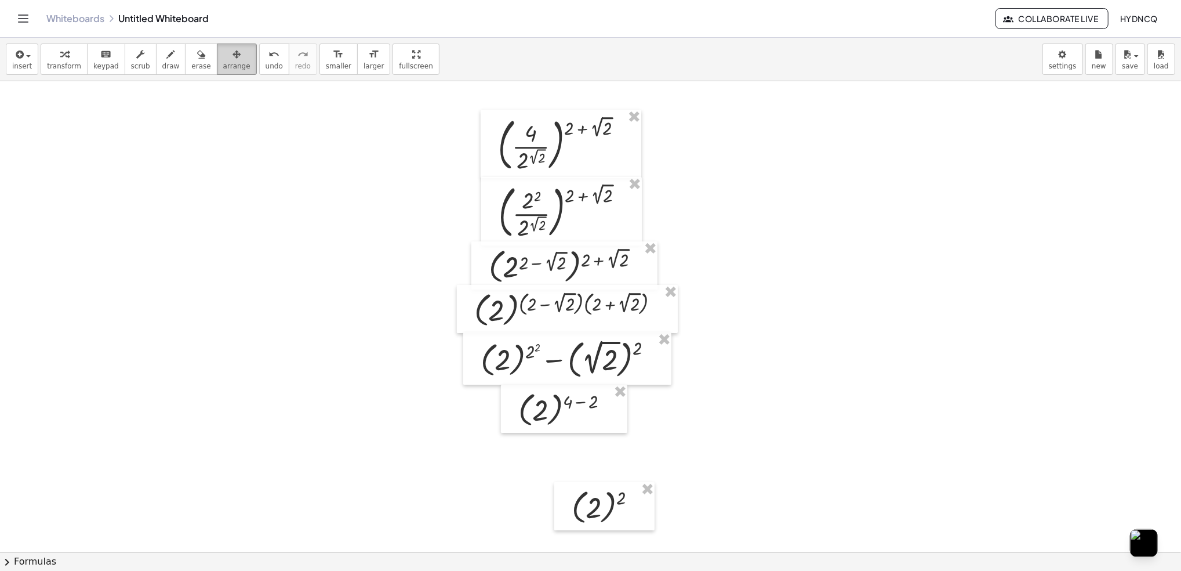
click at [227, 71] on button "arrange" at bounding box center [237, 58] width 40 height 31
drag, startPoint x: 593, startPoint y: 516, endPoint x: 558, endPoint y: 463, distance: 63.4
click at [558, 463] on div at bounding box center [570, 453] width 100 height 48
click at [68, 52] on div "button" at bounding box center [64, 54] width 34 height 14
click at [645, 502] on div at bounding box center [590, 552] width 1181 height 942
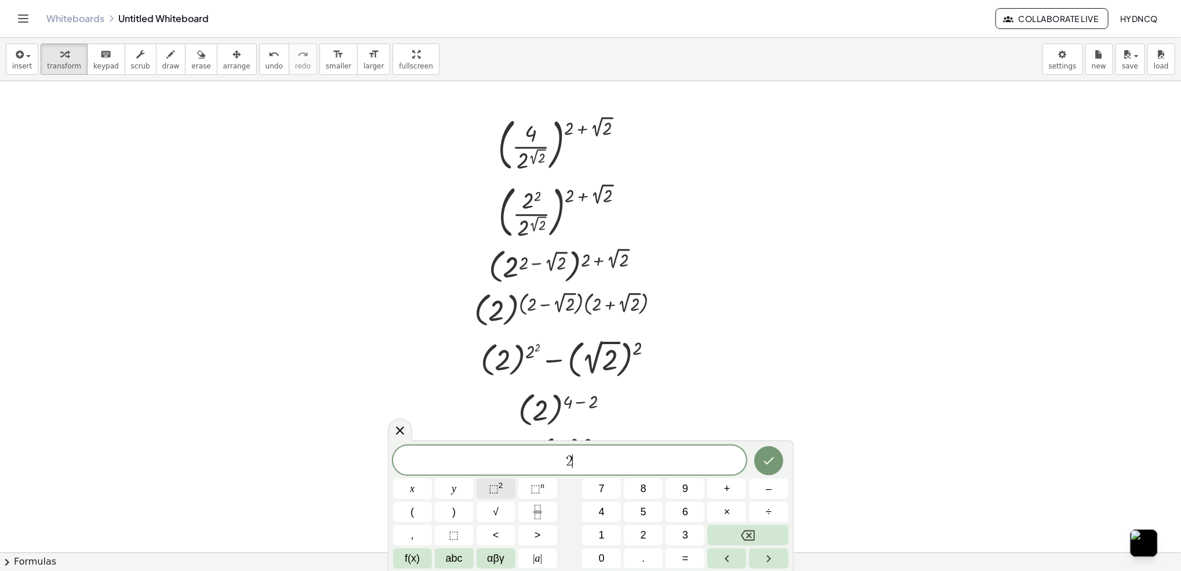
click at [478, 489] on button "⬚ 2" at bounding box center [496, 488] width 39 height 20
click at [782, 462] on button "Done" at bounding box center [768, 458] width 29 height 29
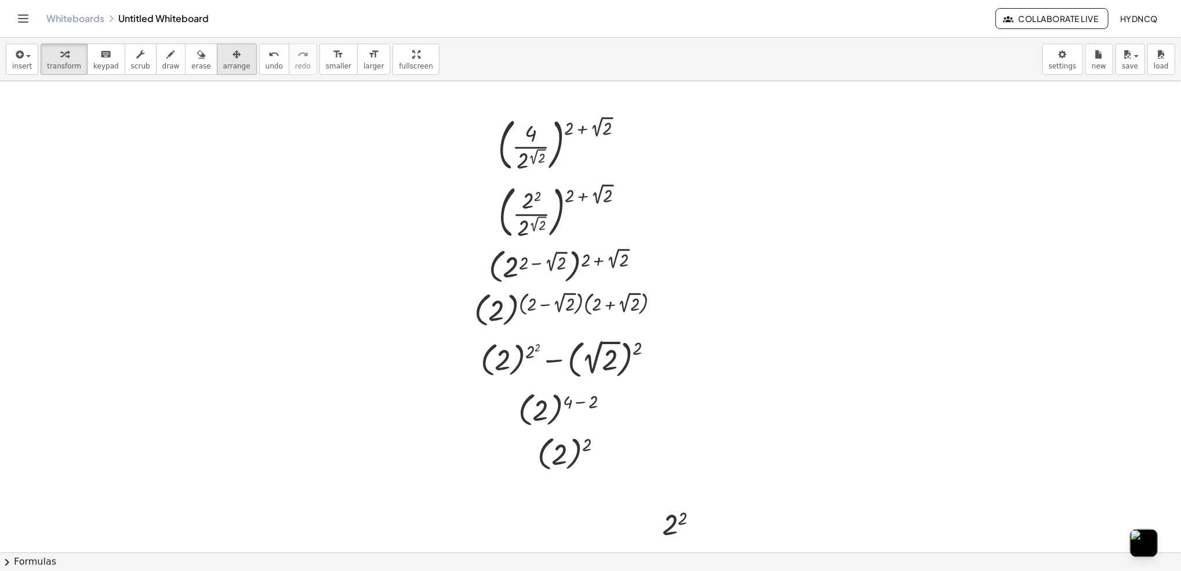
drag, startPoint x: 216, startPoint y: 60, endPoint x: 224, endPoint y: 63, distance: 7.9
click at [233, 60] on icon "button" at bounding box center [237, 55] width 8 height 14
drag, startPoint x: 683, startPoint y: 515, endPoint x: 571, endPoint y: 482, distance: 116.5
click at [571, 482] on div at bounding box center [568, 493] width 72 height 44
click at [60, 55] on icon "button" at bounding box center [64, 55] width 8 height 14
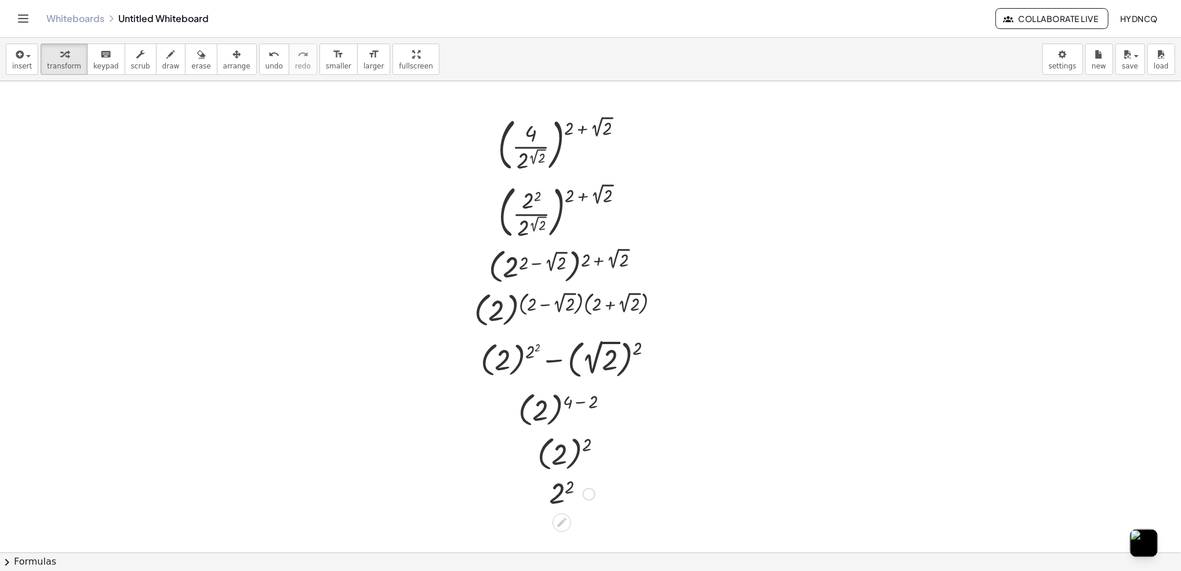
click at [555, 500] on div at bounding box center [571, 493] width 57 height 38
click at [555, 500] on div at bounding box center [572, 493] width 48 height 38
click at [196, 20] on div "Whiteboards Untitled Whiteboard" at bounding box center [520, 19] width 949 height 12
click at [1120, 64] on button "save" at bounding box center [1131, 58] width 30 height 31
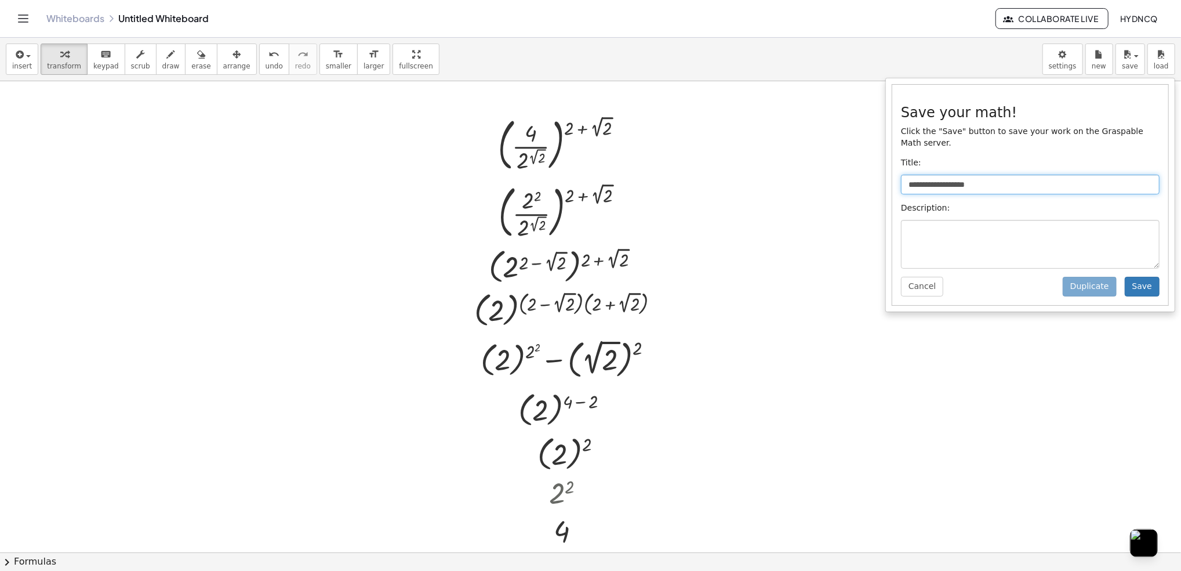
click at [1000, 175] on input "**********" at bounding box center [1030, 185] width 259 height 20
click at [1073, 157] on p "Title:" at bounding box center [1030, 163] width 259 height 12
click at [1065, 175] on input "**********" at bounding box center [1030, 185] width 259 height 20
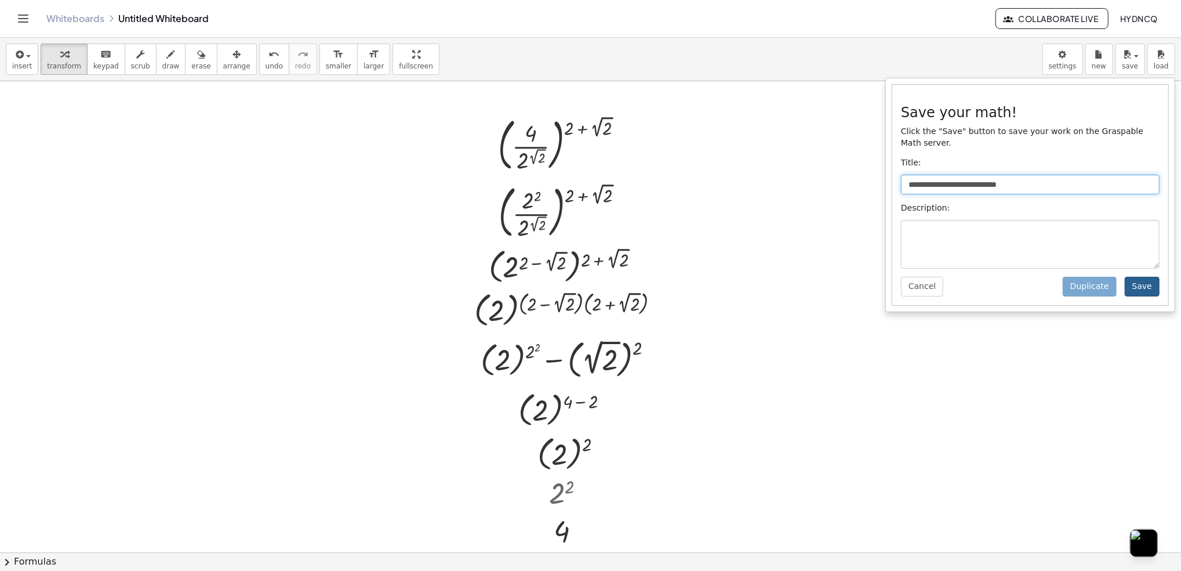
type input "**********"
click at [1147, 279] on button "Save" at bounding box center [1142, 287] width 35 height 20
